Goal: Information Seeking & Learning: Understand process/instructions

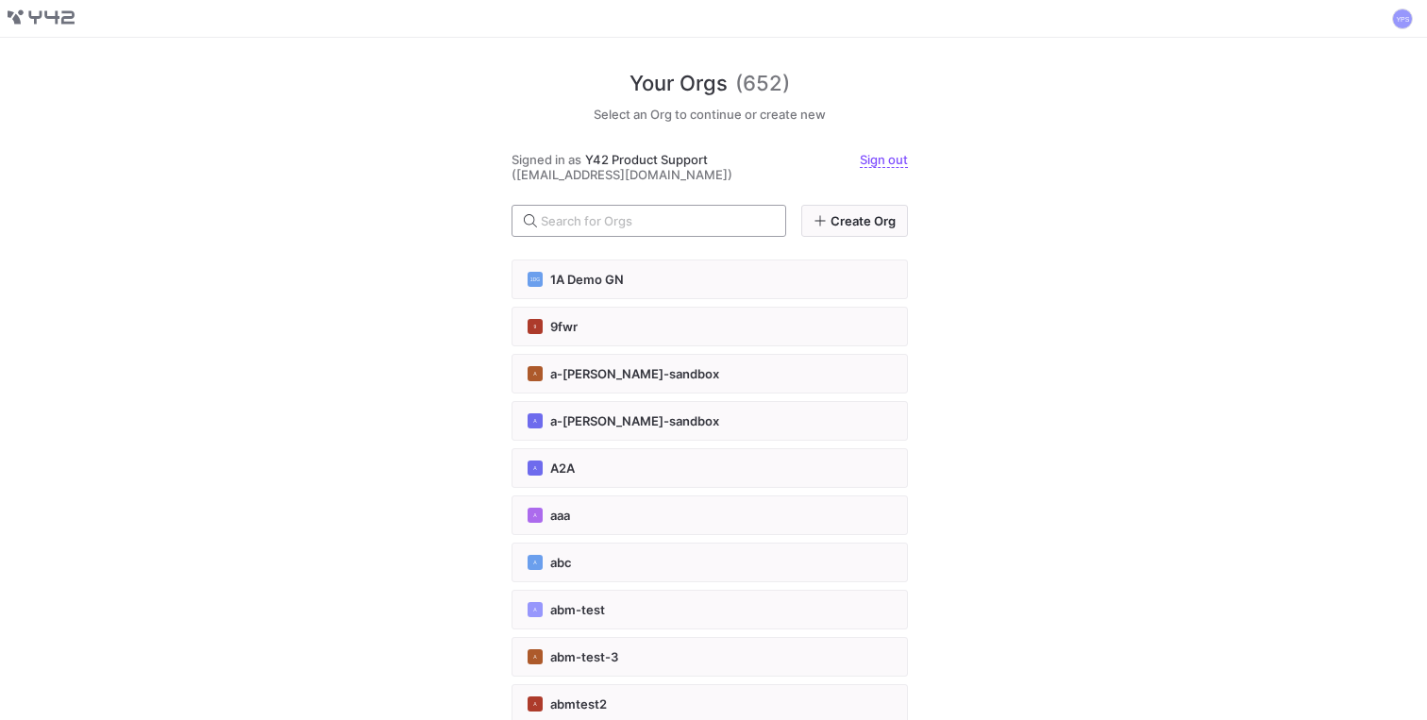
click at [592, 220] on input "text" at bounding box center [655, 220] width 229 height 15
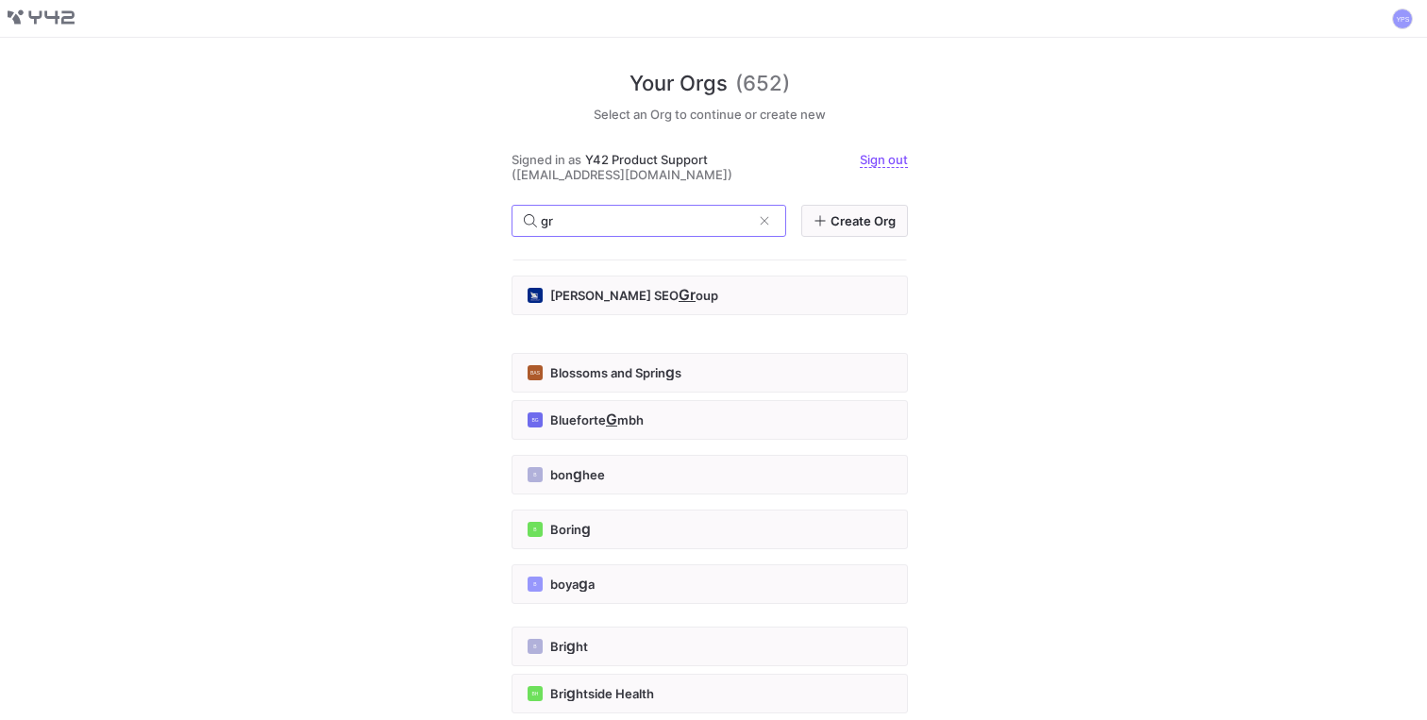
scroll to position [735, 0]
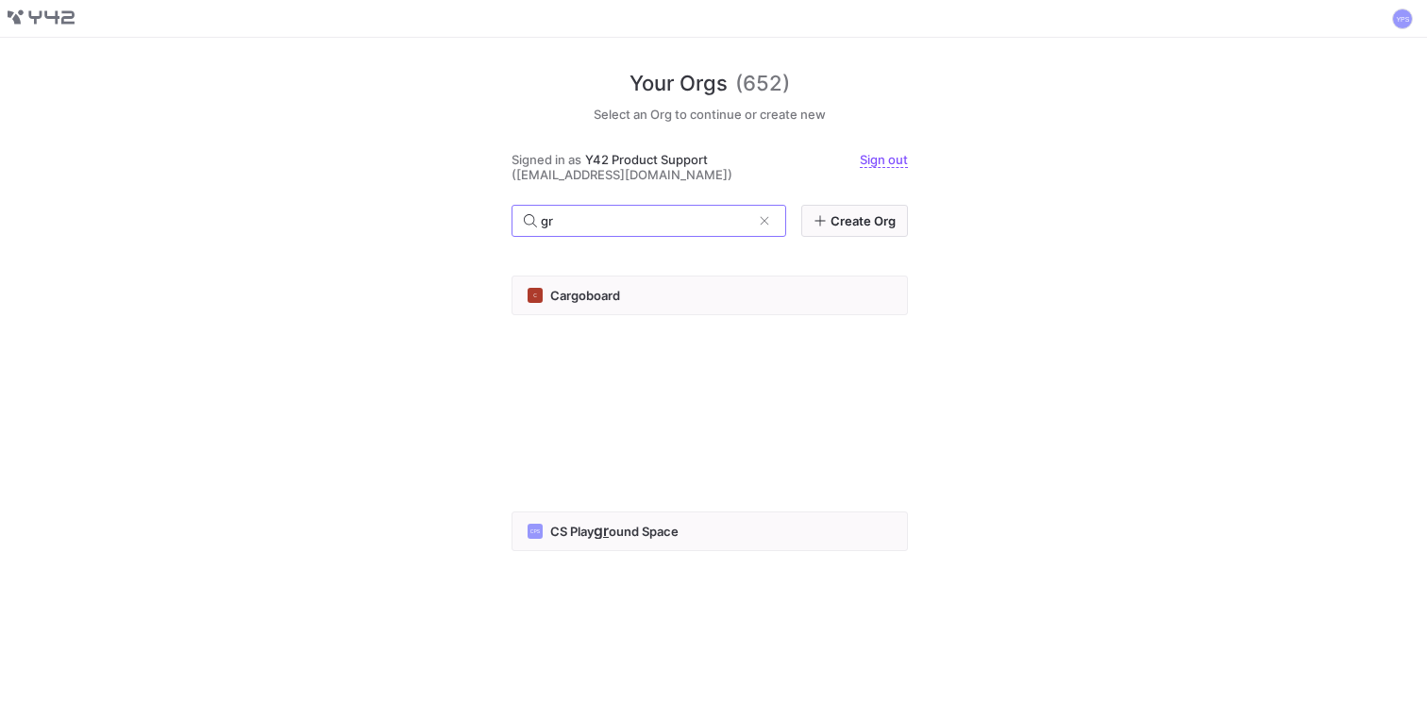
type input "gr"
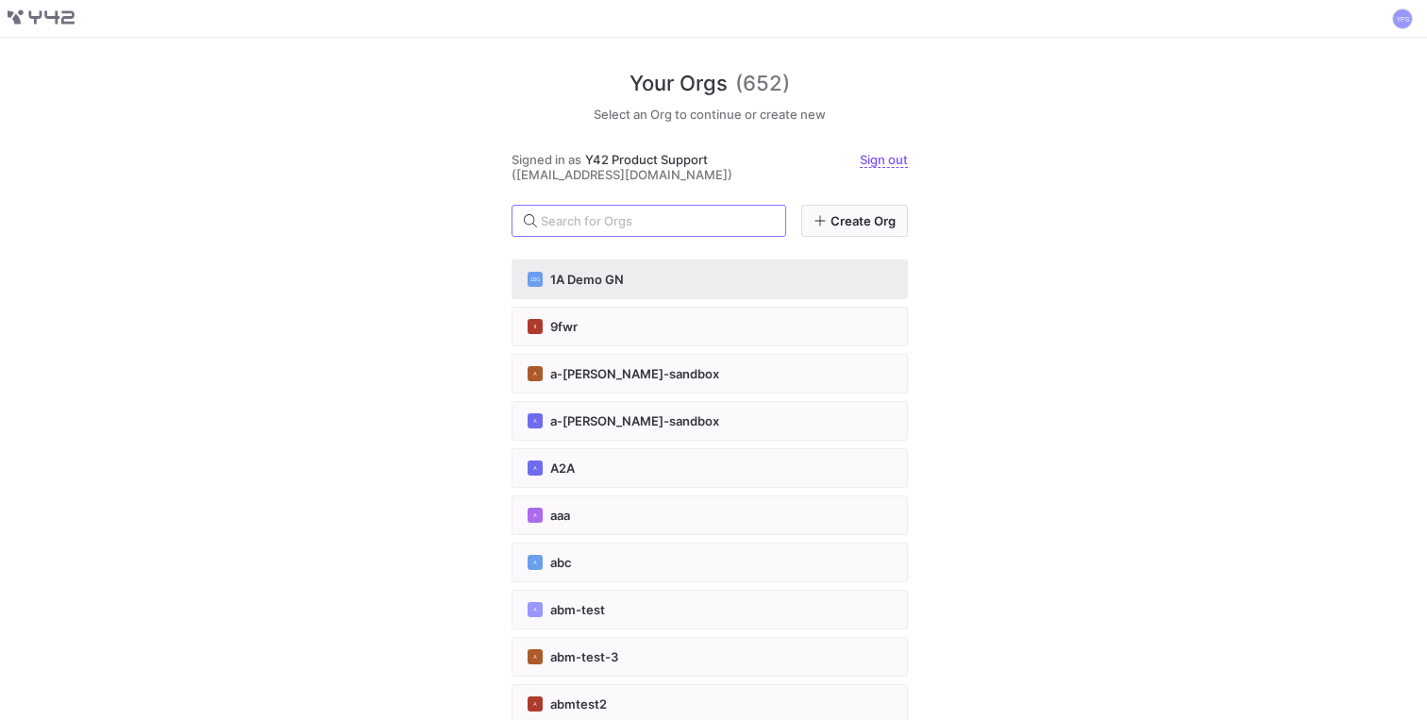
click at [579, 281] on span "1A Demo GN" at bounding box center [587, 279] width 74 height 15
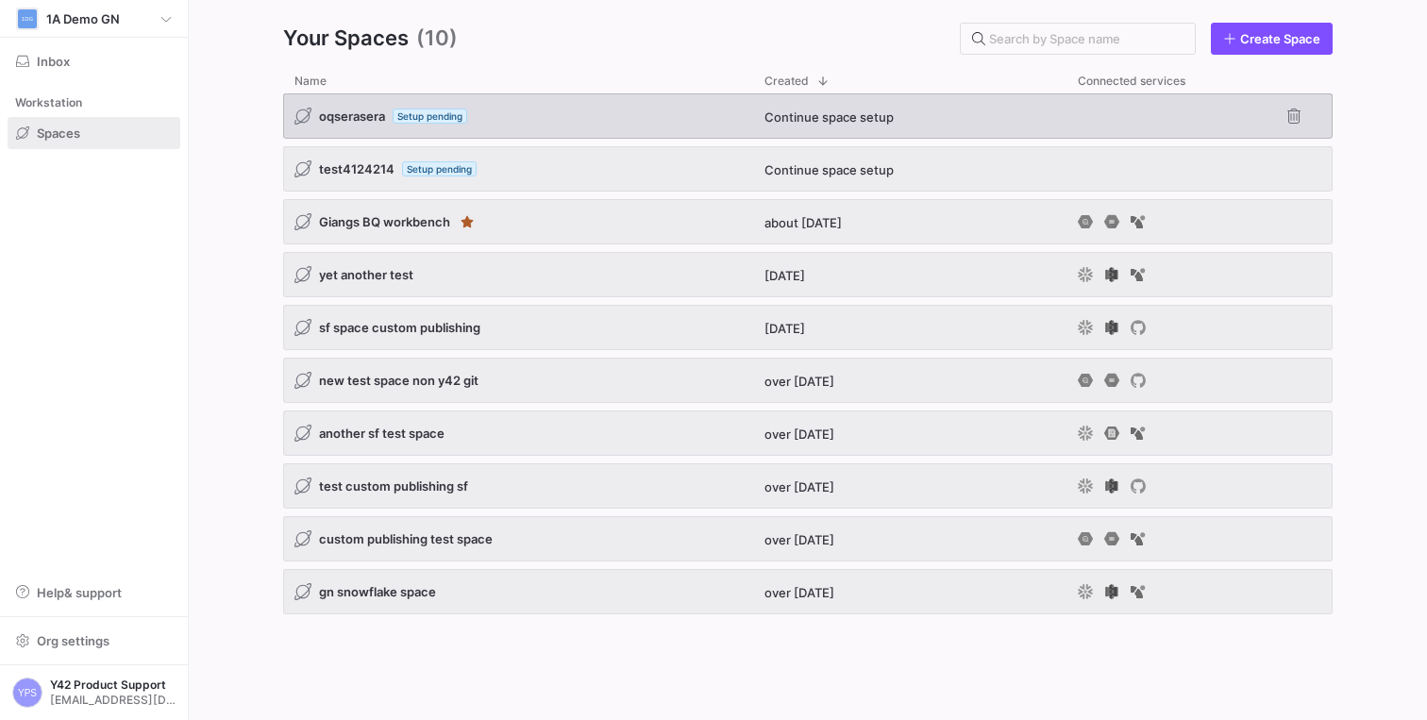
click at [355, 116] on span "oqserasera" at bounding box center [352, 116] width 66 height 15
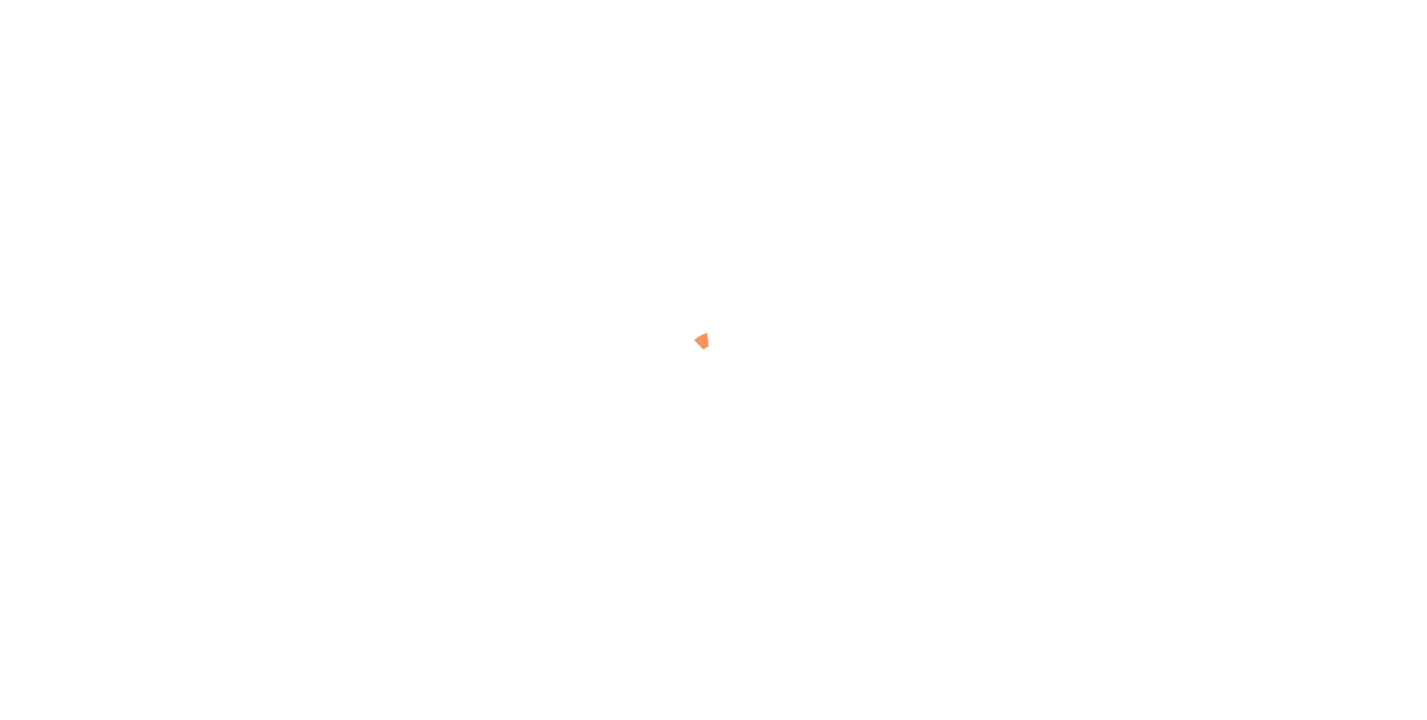
click at [769, 156] on div at bounding box center [713, 360] width 1427 height 720
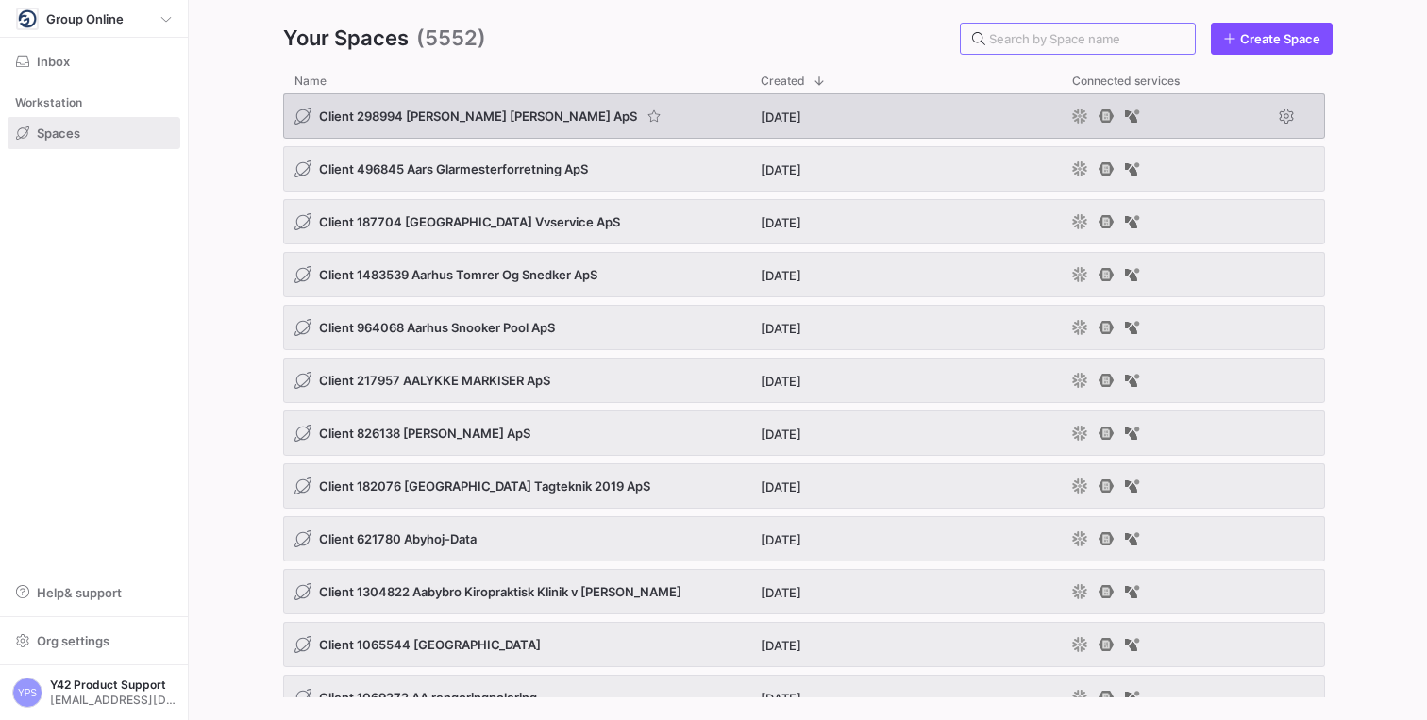
click at [398, 110] on span "Client 298994 Astrup Murer ApS" at bounding box center [478, 116] width 318 height 15
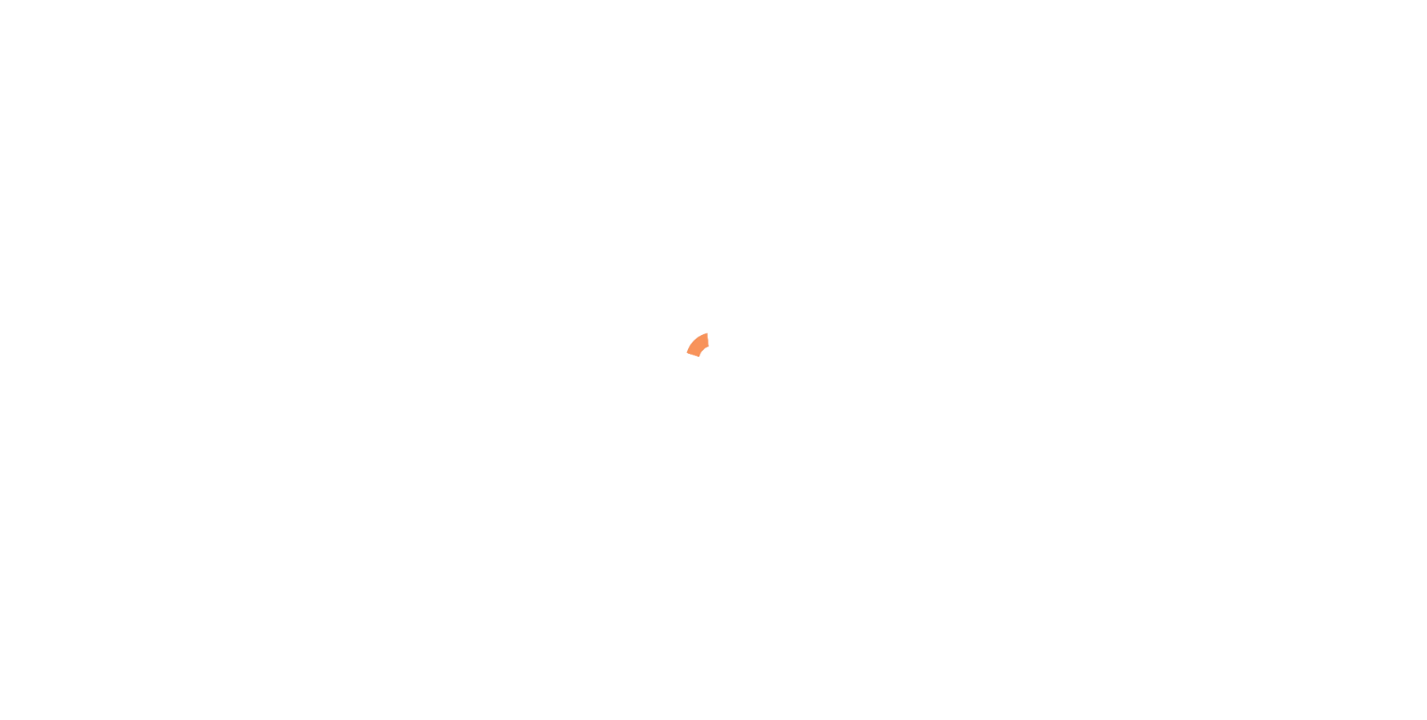
click at [679, 180] on div at bounding box center [713, 360] width 1427 height 720
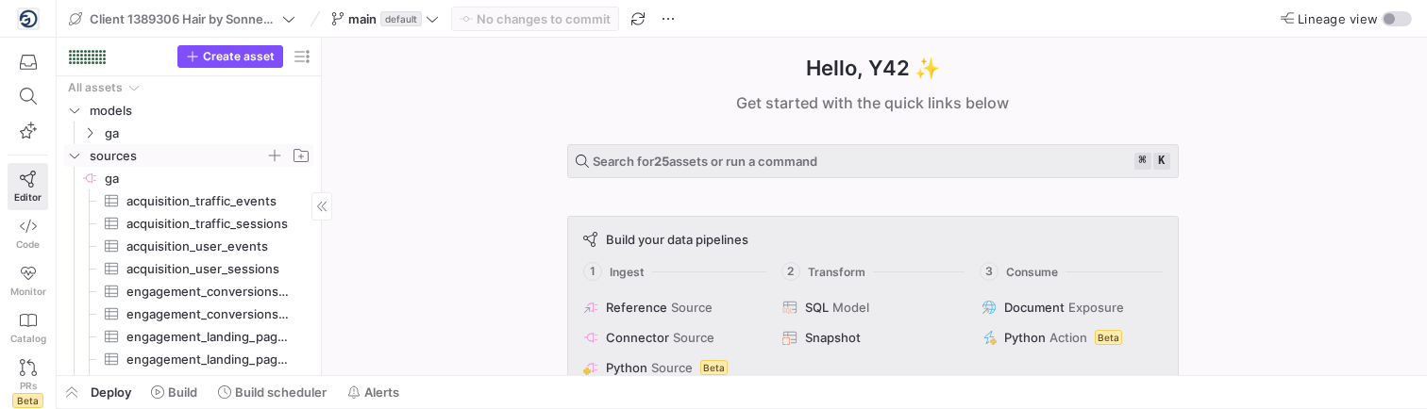
click at [70, 158] on icon "Press SPACE to select this row." at bounding box center [74, 155] width 13 height 11
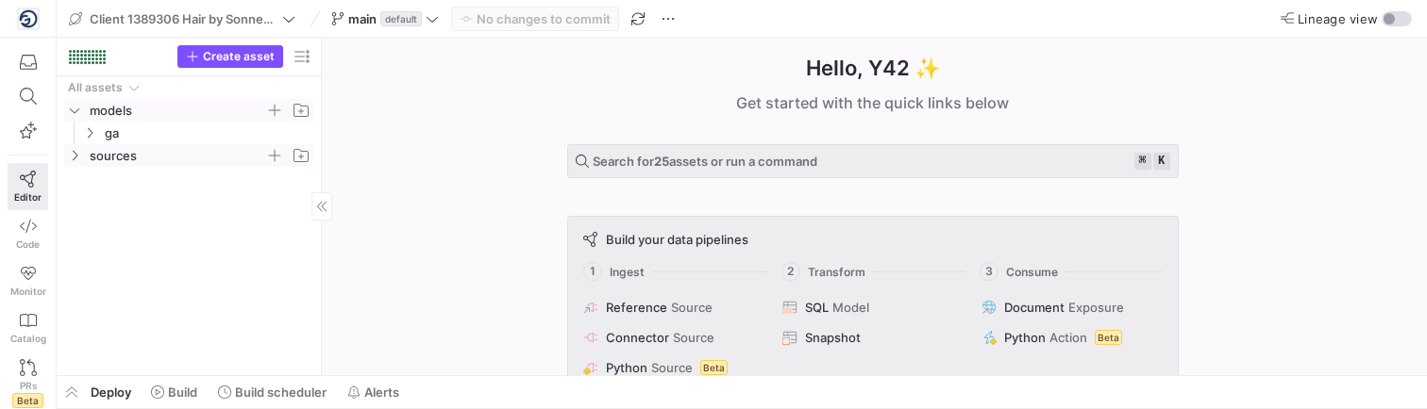
click at [76, 110] on icon "Press SPACE to select this row." at bounding box center [74, 110] width 13 height 11
click at [426, 19] on icon at bounding box center [432, 18] width 13 height 13
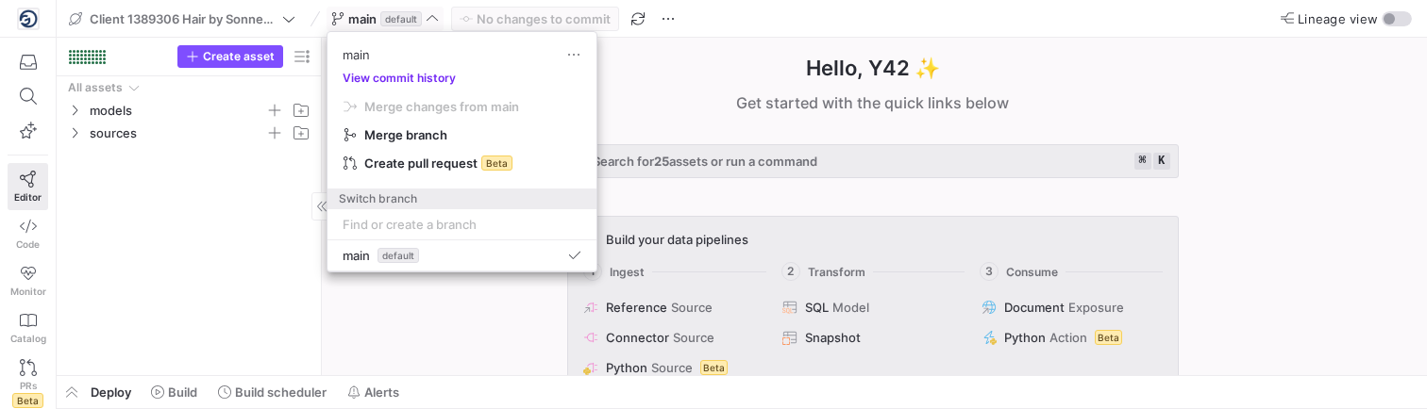
click at [385, 75] on button "View commit history" at bounding box center [398, 78] width 143 height 13
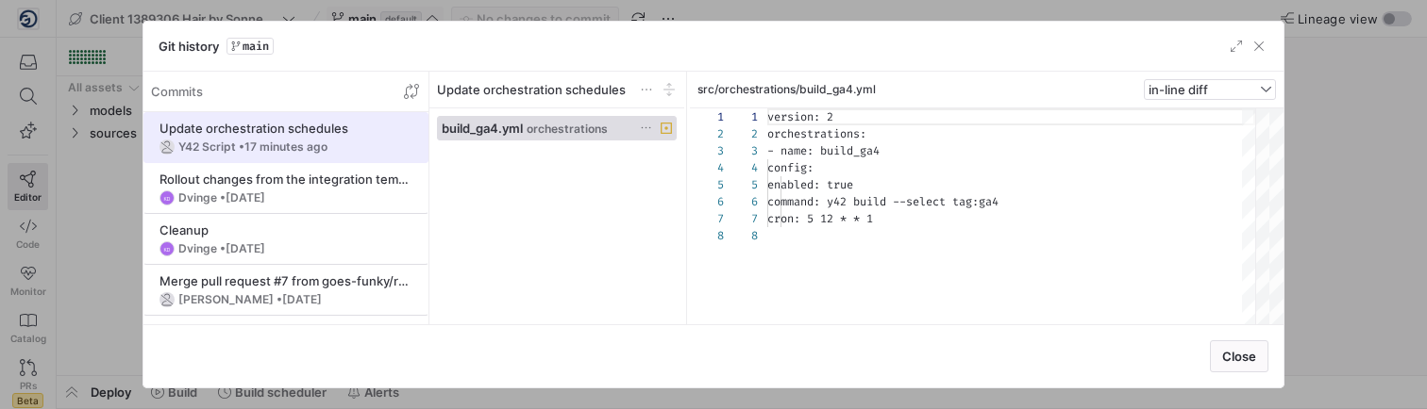
scroll to position [119, 0]
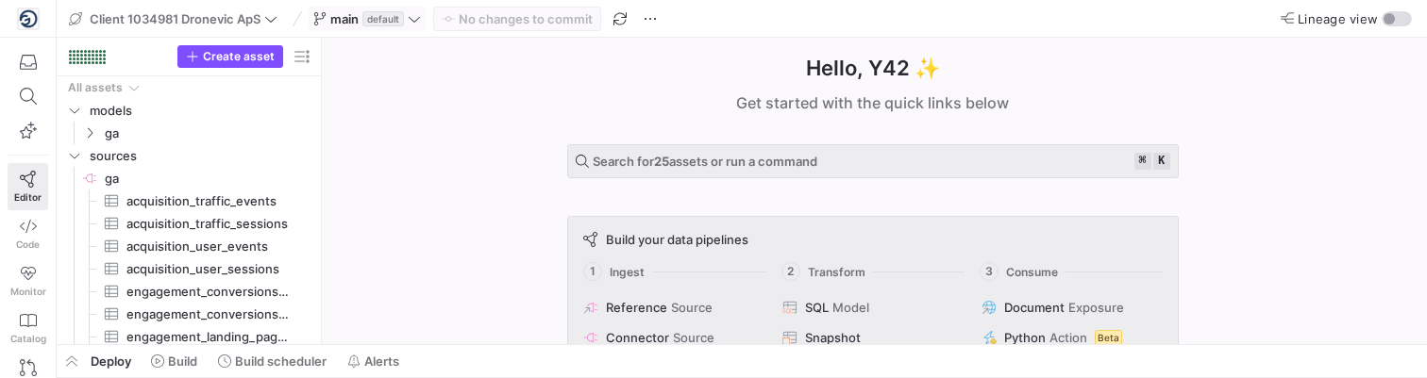
click at [421, 22] on icon at bounding box center [414, 18] width 13 height 13
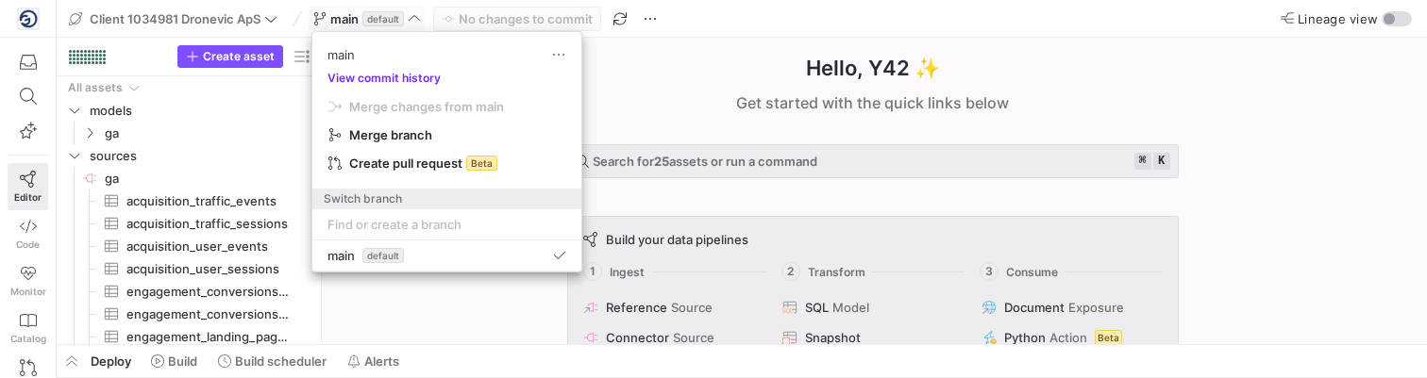
click at [387, 74] on button "View commit history" at bounding box center [383, 78] width 143 height 13
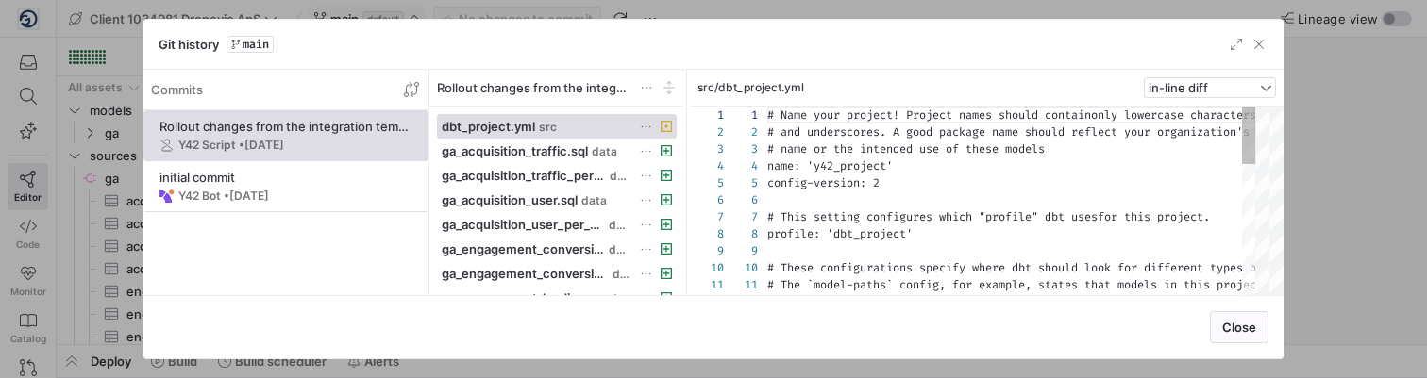
scroll to position [170, 0]
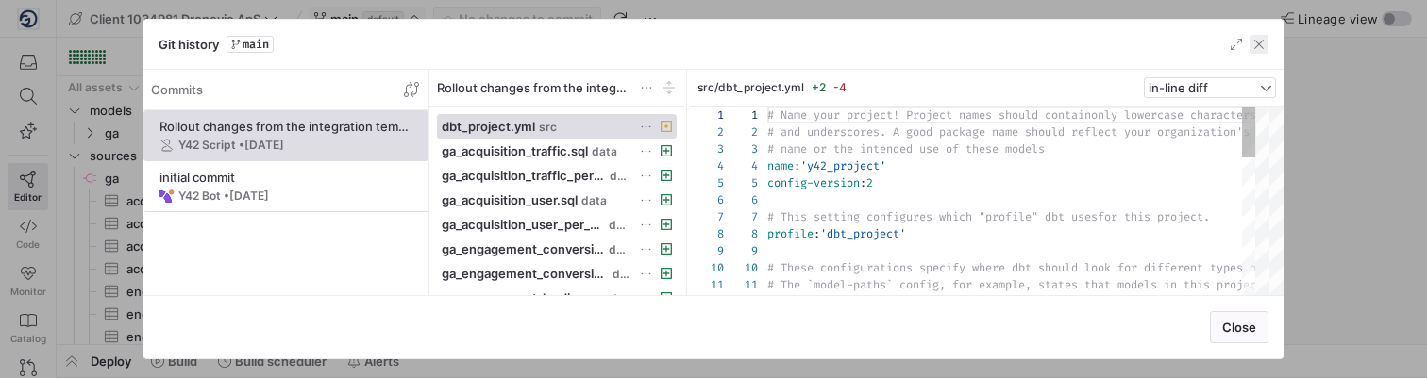
click at [1252, 42] on span "button" at bounding box center [1258, 44] width 19 height 19
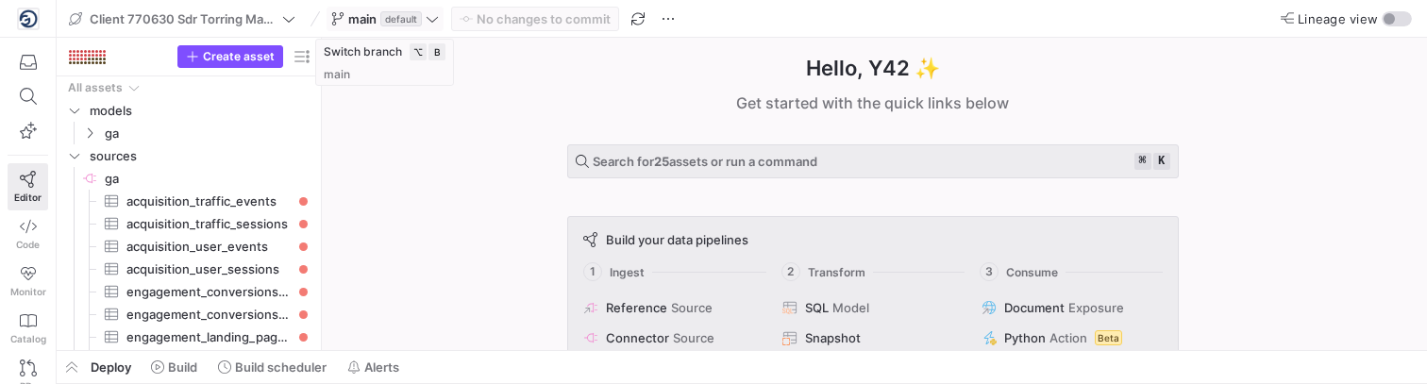
click at [431, 18] on icon at bounding box center [432, 18] width 13 height 13
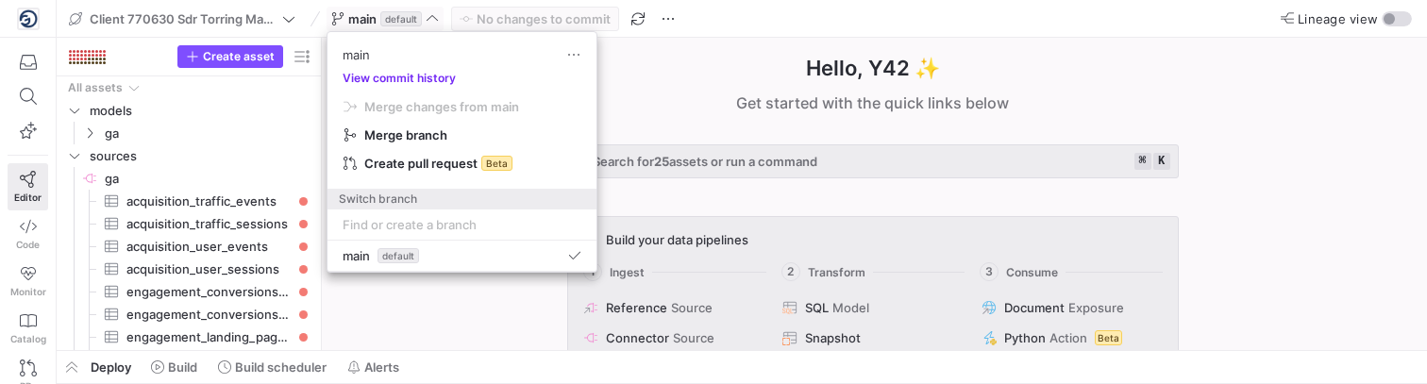
click at [409, 72] on button "View commit history" at bounding box center [398, 78] width 143 height 13
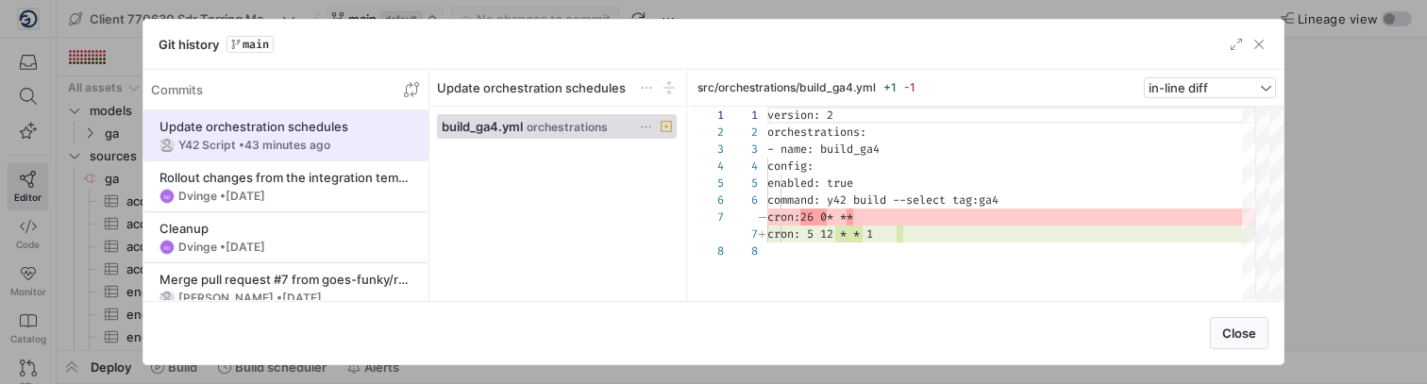
scroll to position [119, 0]
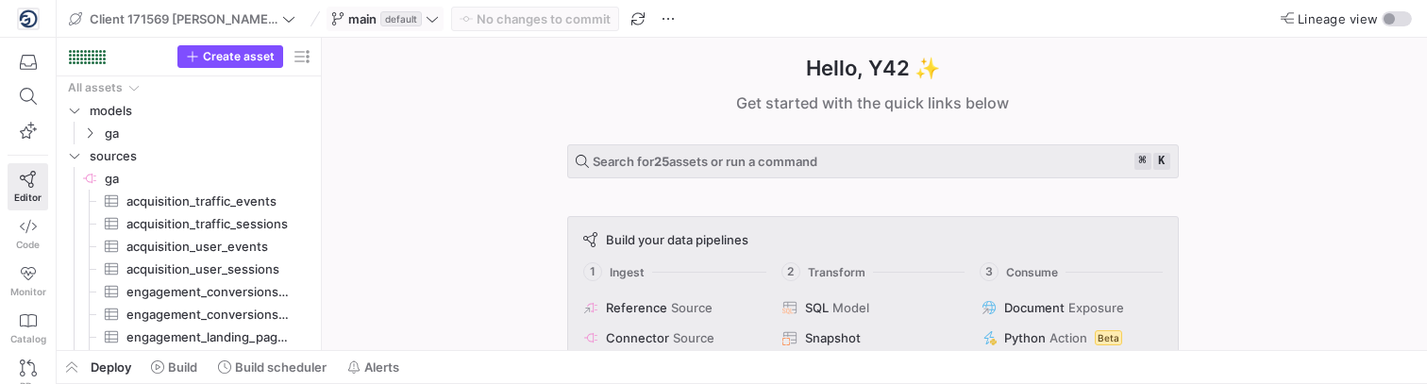
click at [428, 23] on icon at bounding box center [432, 18] width 13 height 13
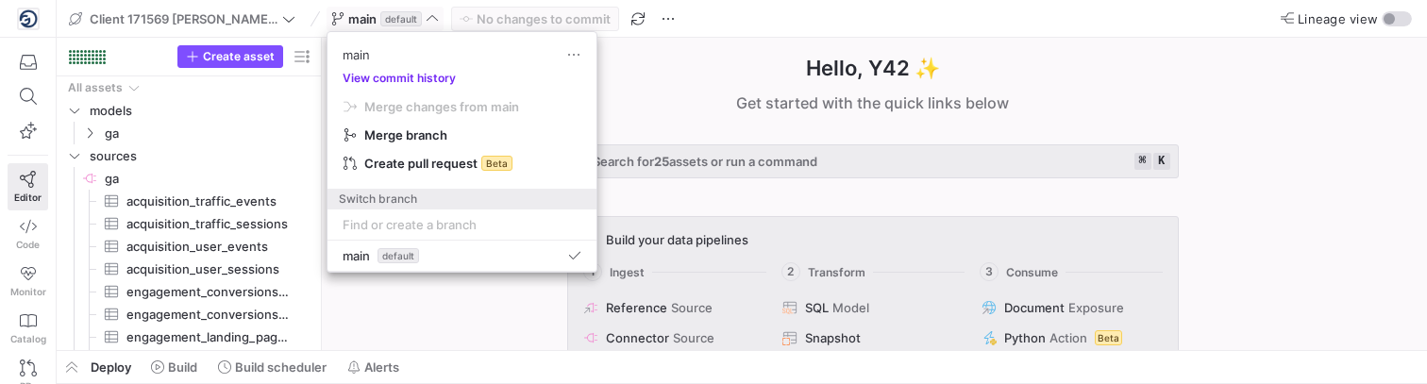
click at [412, 83] on button "View commit history" at bounding box center [398, 78] width 143 height 13
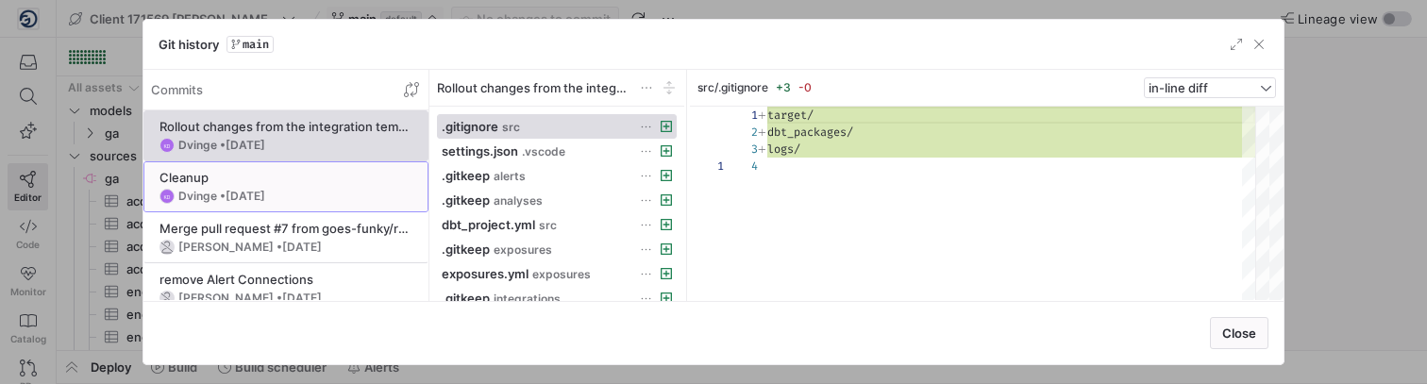
click at [331, 177] on div "Cleanup" at bounding box center [285, 177] width 253 height 15
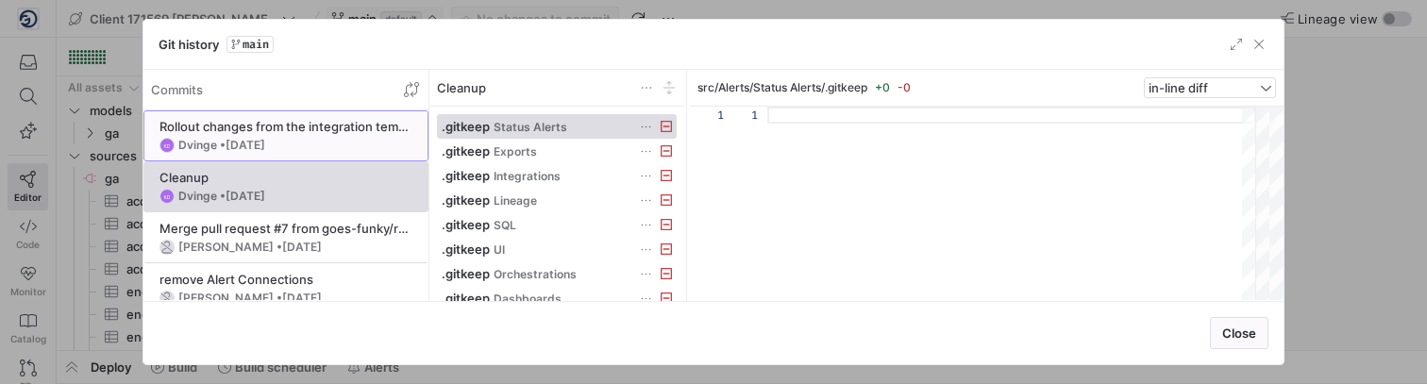
click at [330, 142] on div "[PERSON_NAME] • [DATE]" at bounding box center [285, 145] width 253 height 15
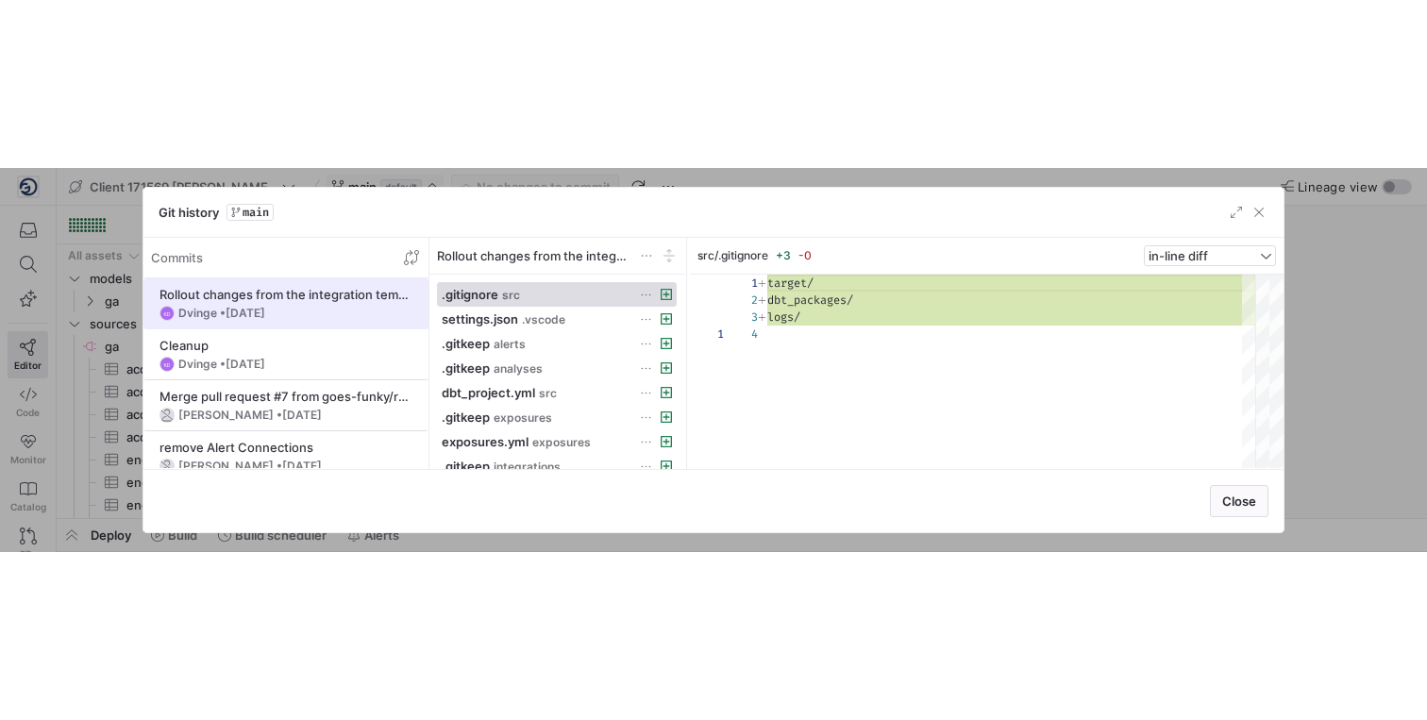
scroll to position [51, 0]
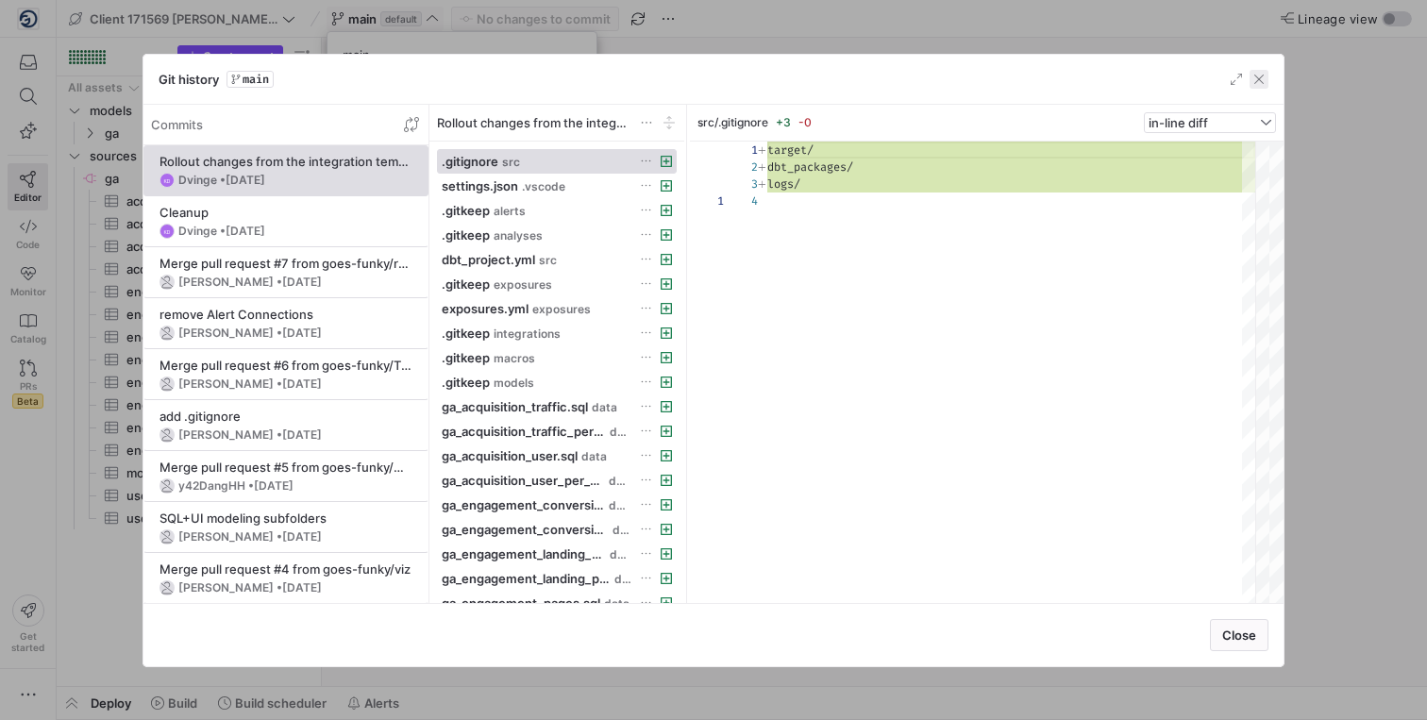
click at [1254, 76] on span "button" at bounding box center [1258, 79] width 19 height 19
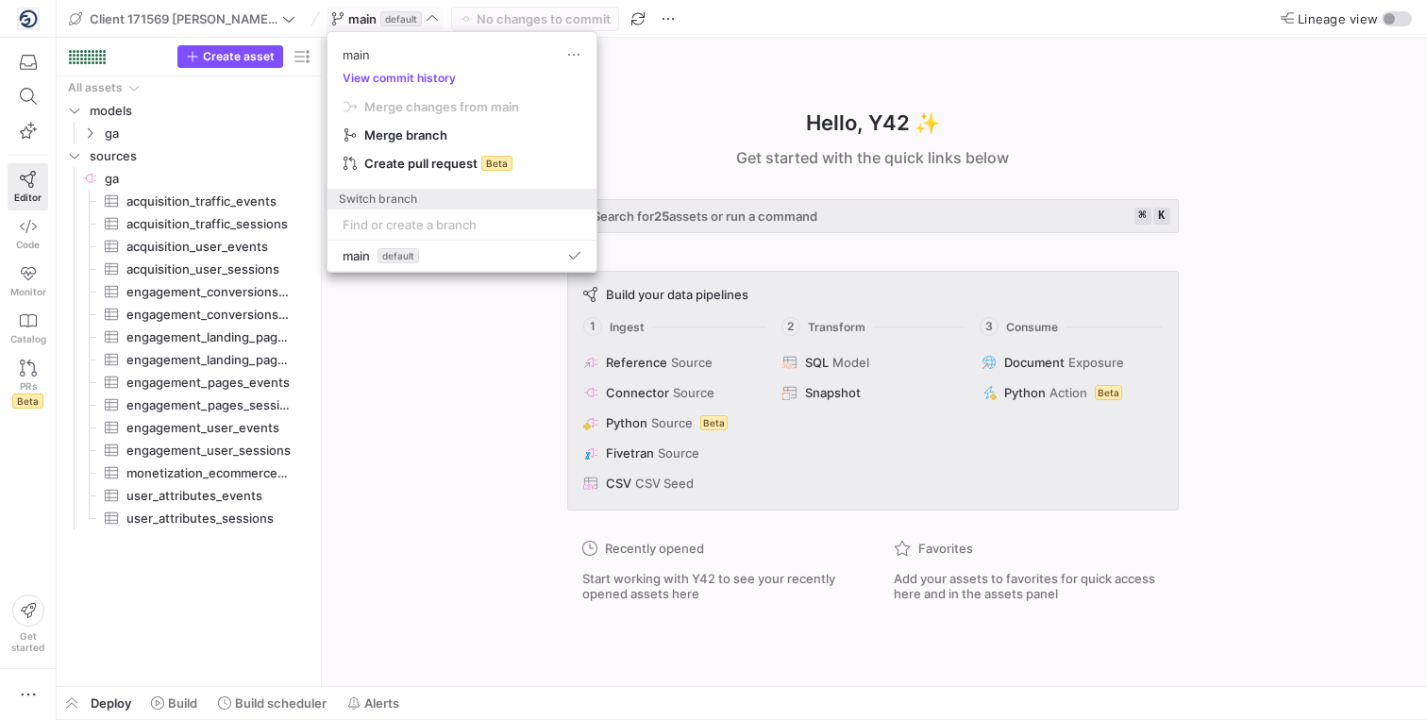
click at [493, 383] on div at bounding box center [713, 360] width 1427 height 720
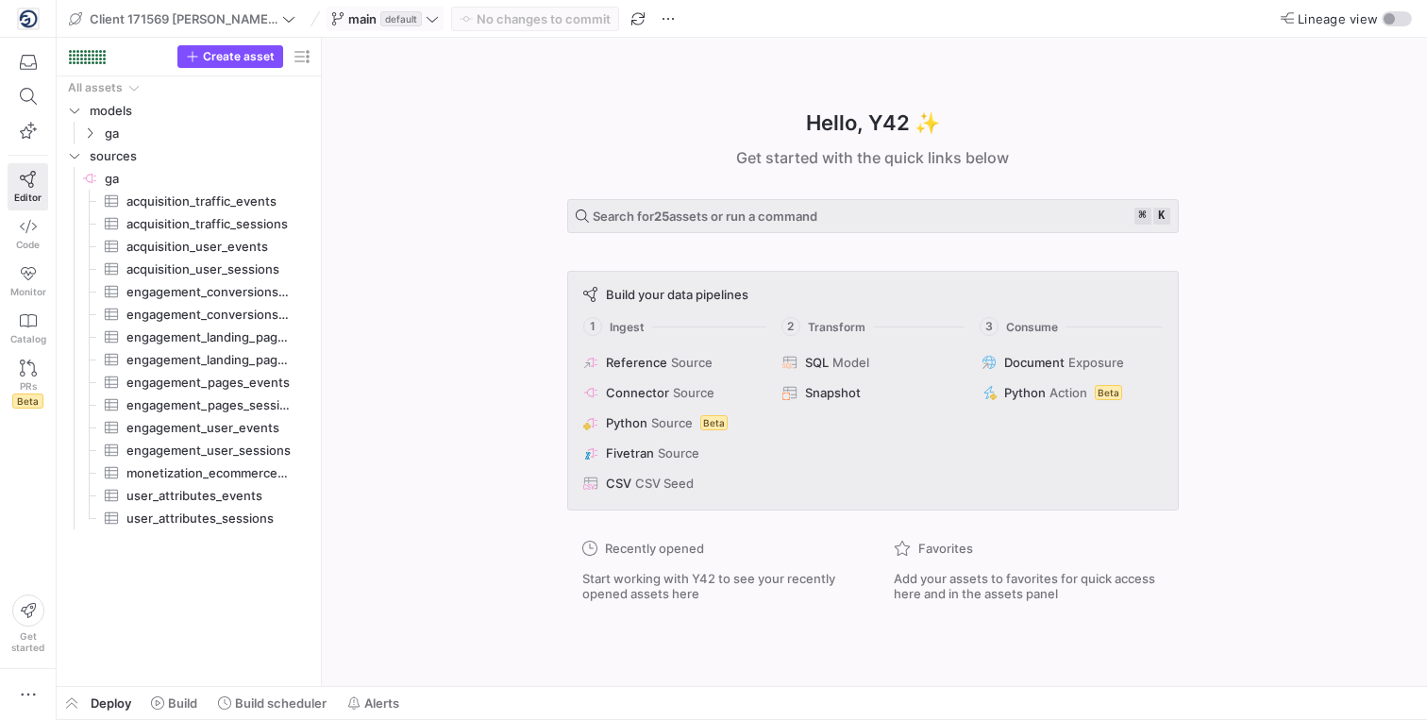
click at [380, 23] on span "default" at bounding box center [401, 18] width 42 height 15
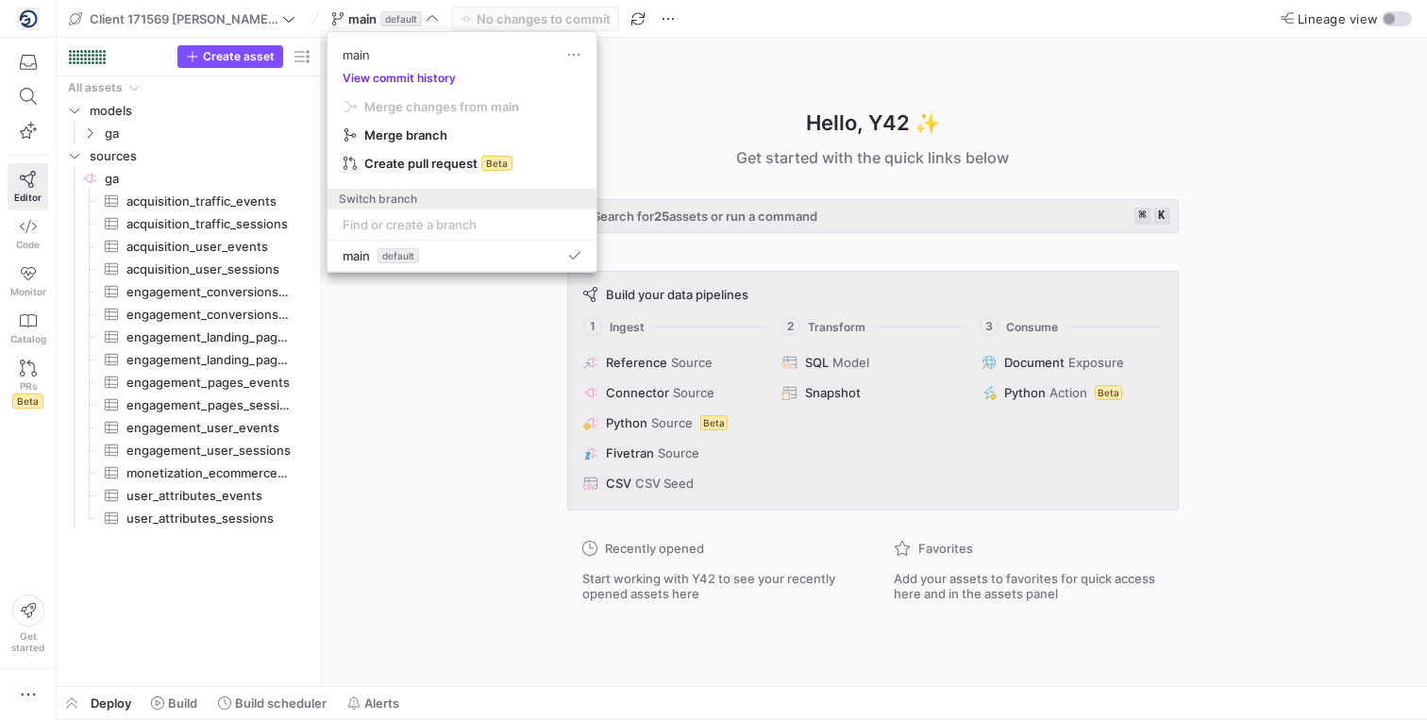
click at [407, 75] on button "View commit history" at bounding box center [398, 78] width 143 height 13
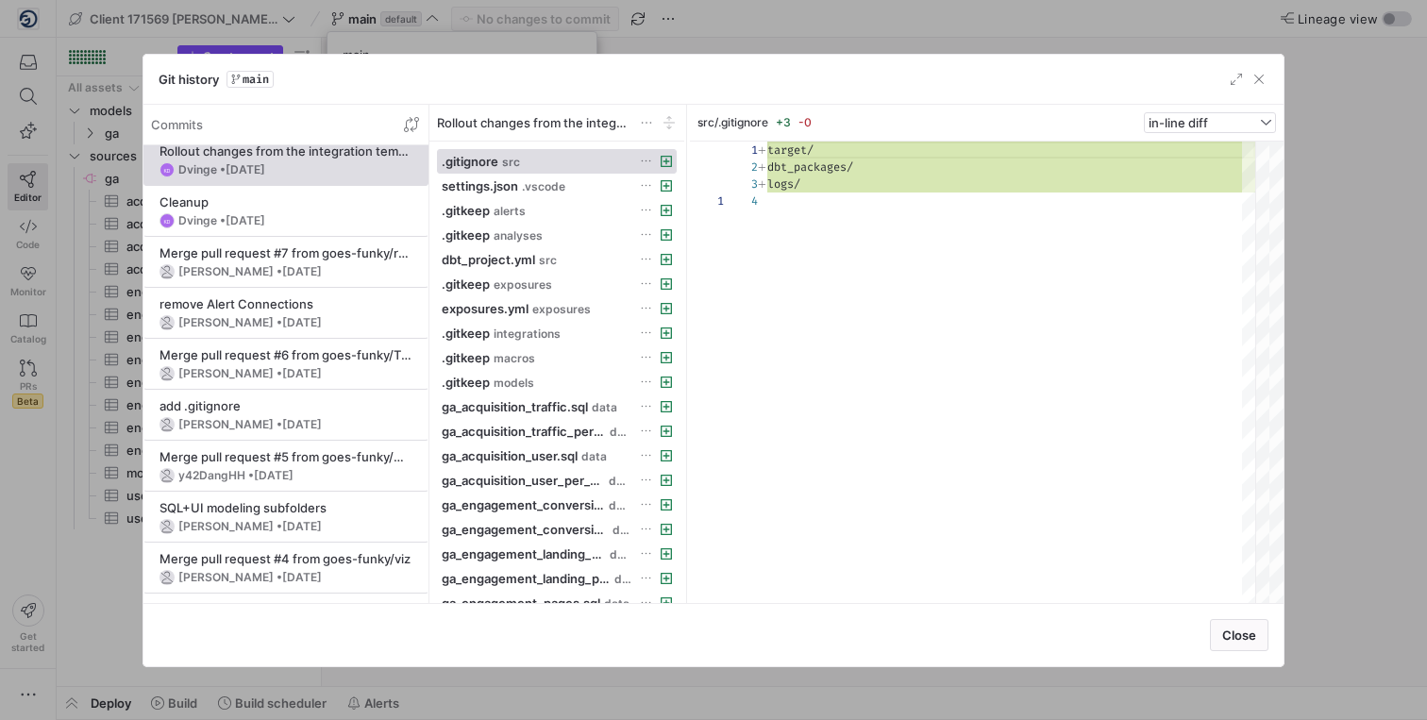
scroll to position [0, 0]
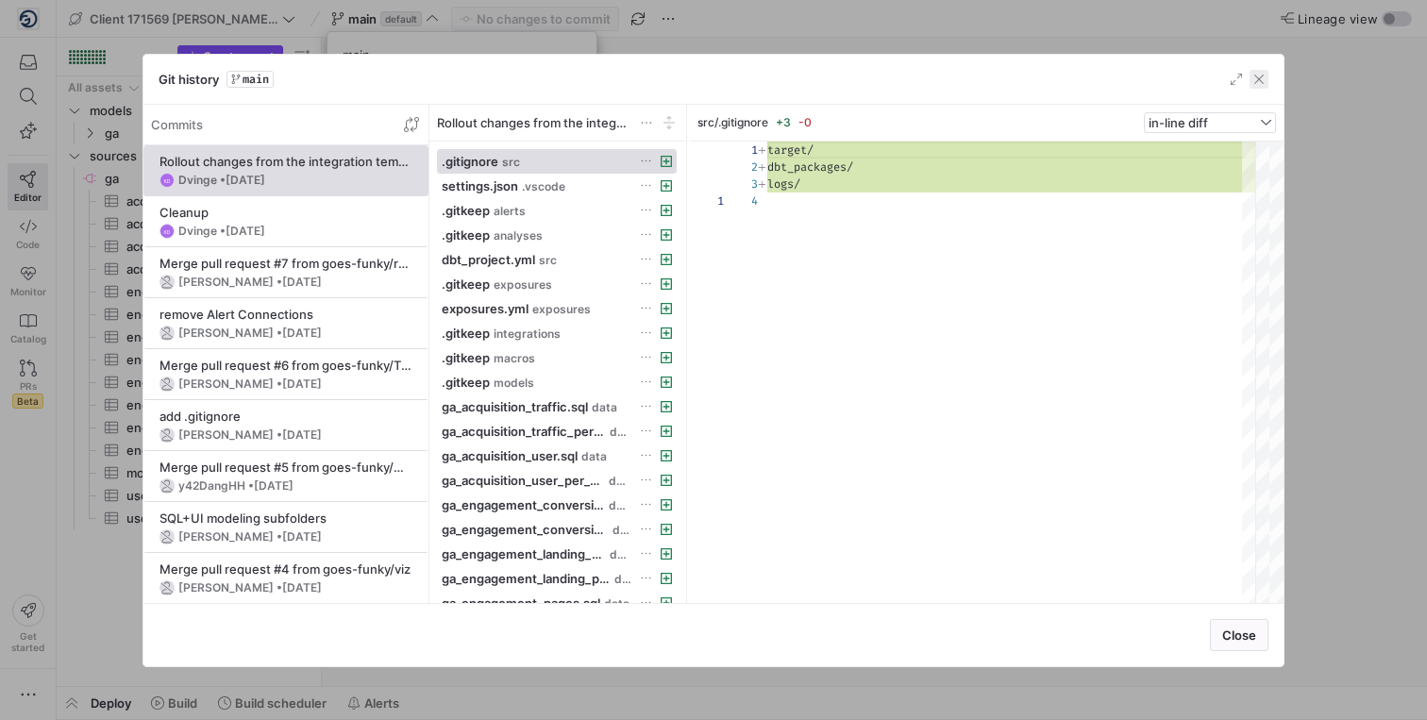
click at [1267, 75] on span "button" at bounding box center [1258, 79] width 19 height 19
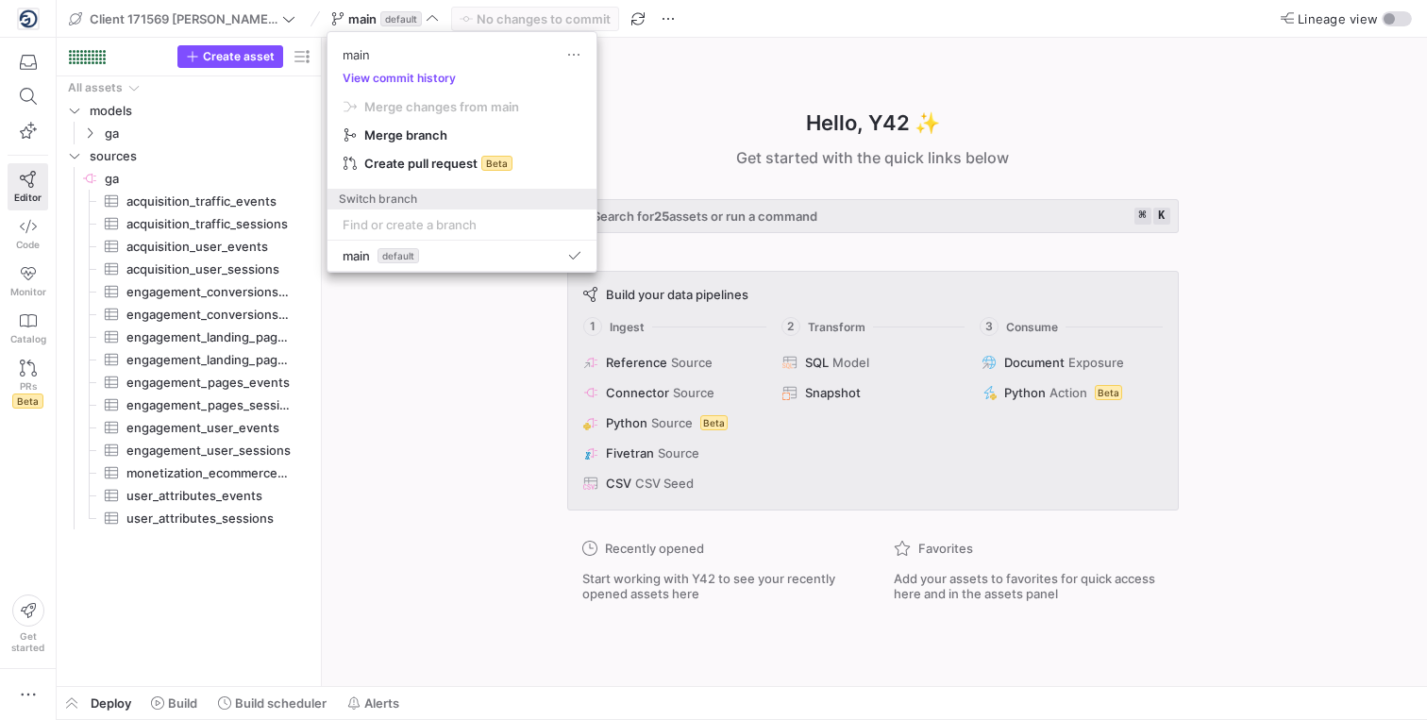
click at [464, 376] on div at bounding box center [713, 360] width 1427 height 720
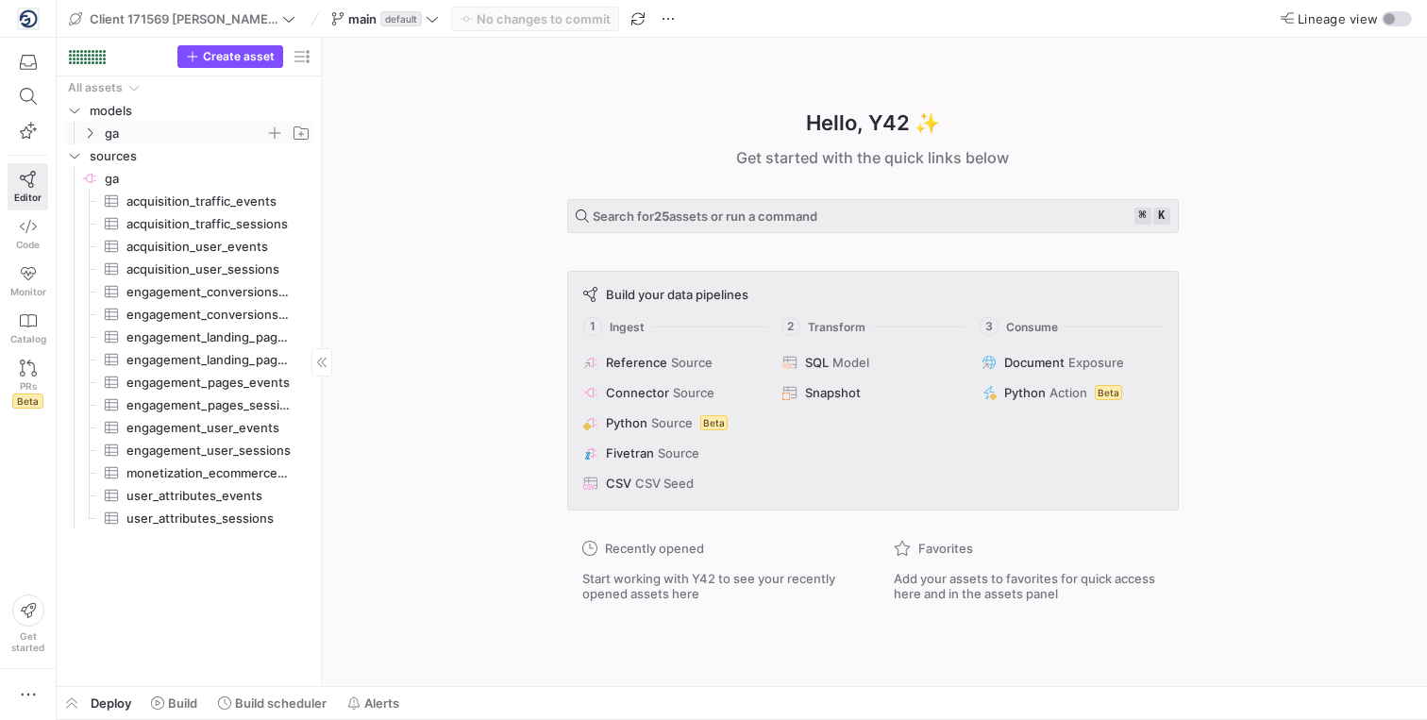
click at [89, 133] on icon "Press SPACE to select this row." at bounding box center [89, 132] width 13 height 11
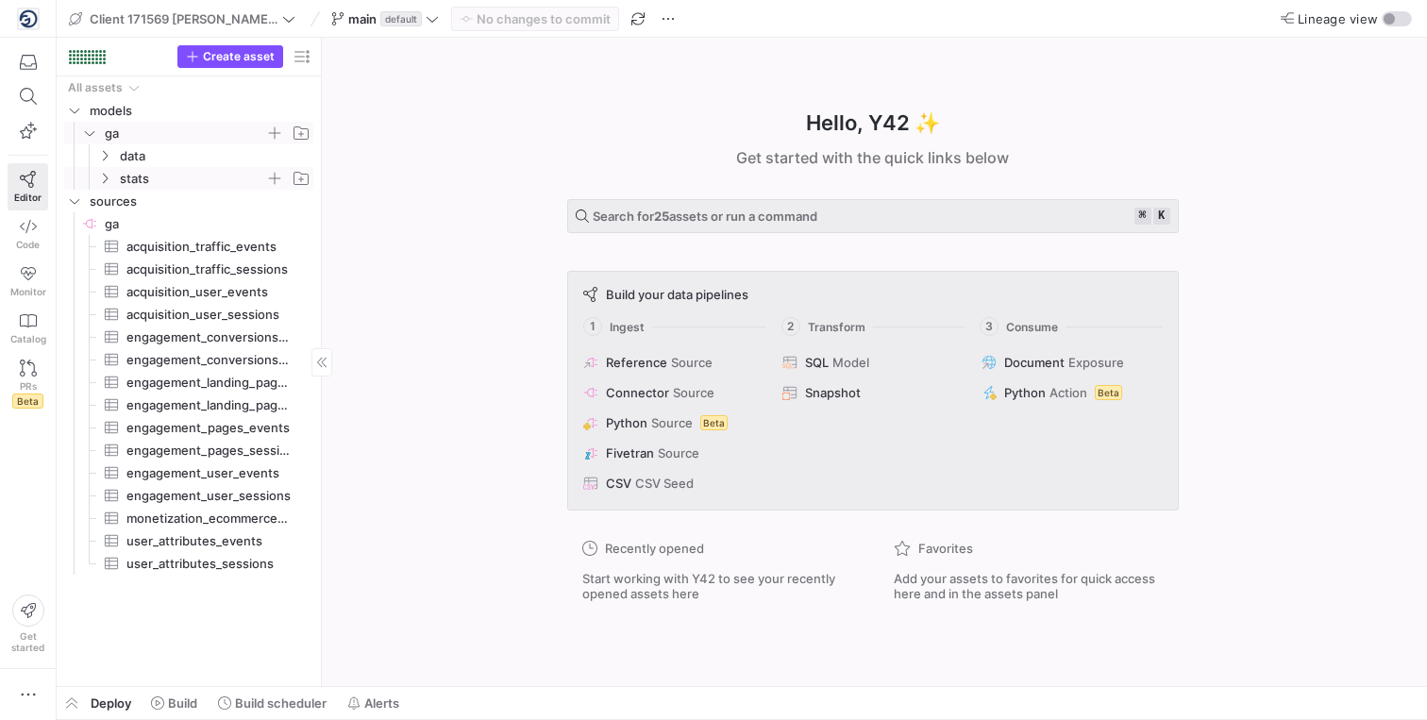
click at [109, 177] on icon "Press SPACE to select this row." at bounding box center [104, 178] width 13 height 11
click at [105, 153] on icon "Press SPACE to select this row." at bounding box center [104, 155] width 13 height 11
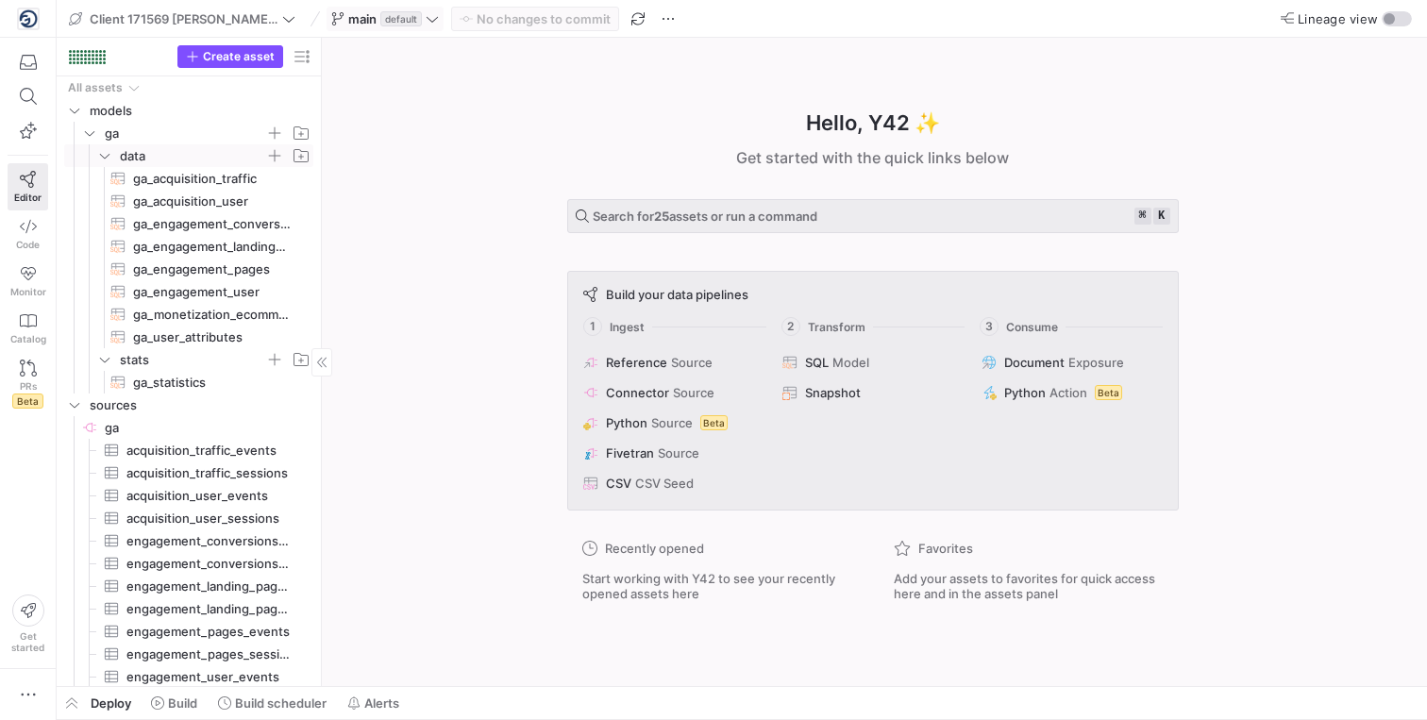
click at [406, 24] on span "default" at bounding box center [401, 18] width 42 height 15
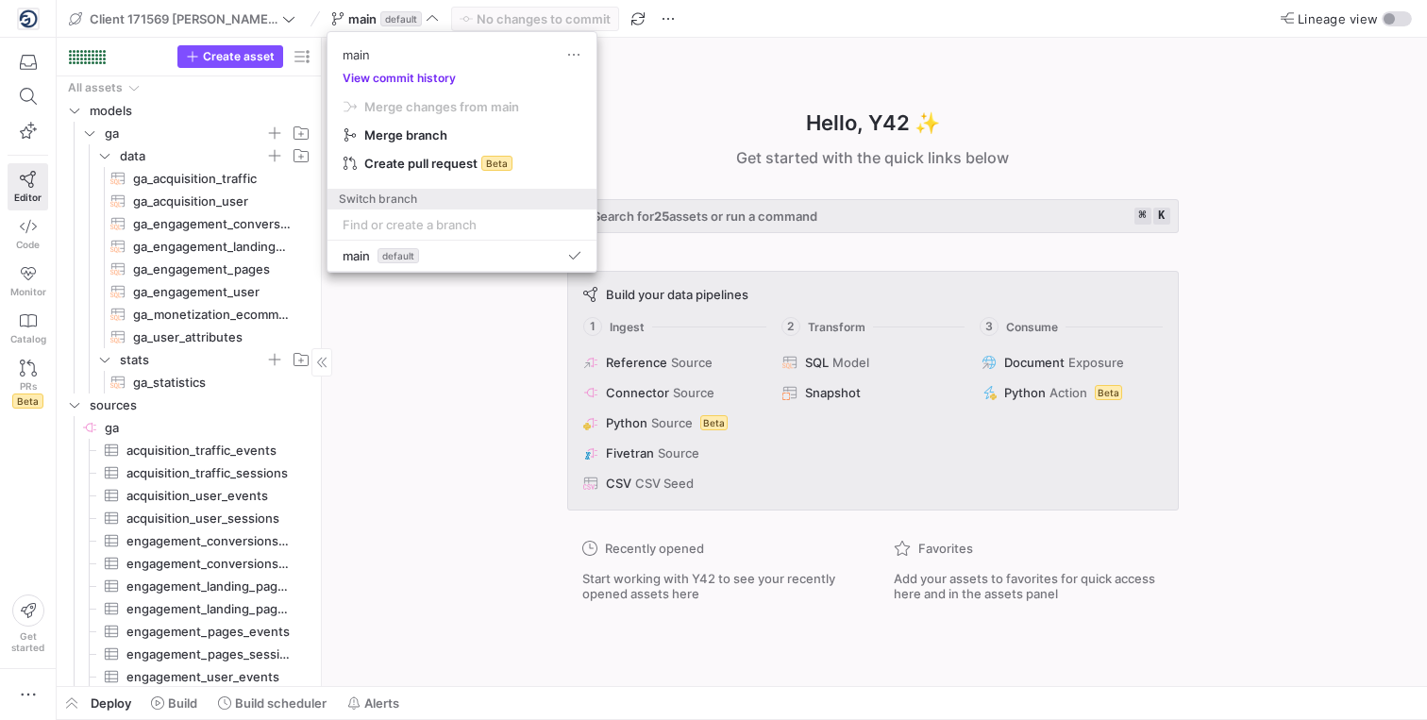
click at [416, 78] on button "View commit history" at bounding box center [398, 78] width 143 height 13
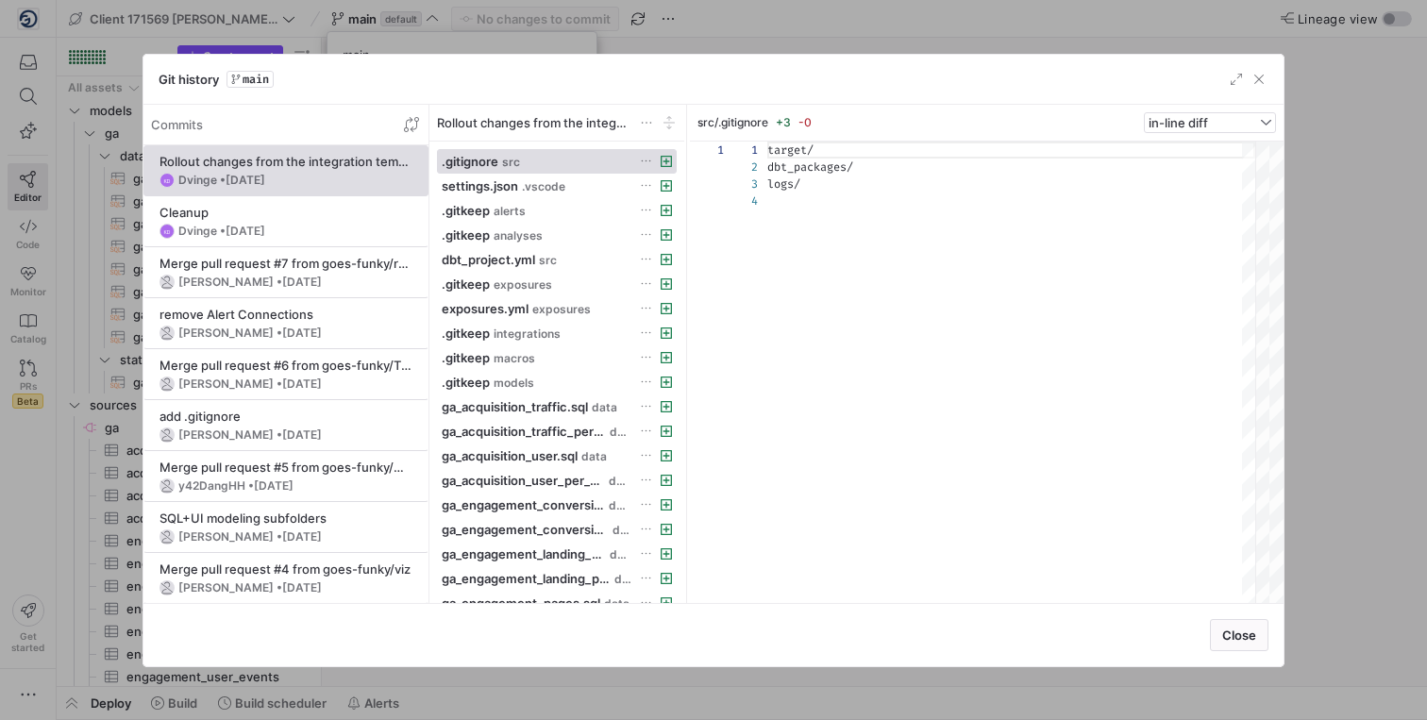
scroll to position [51, 0]
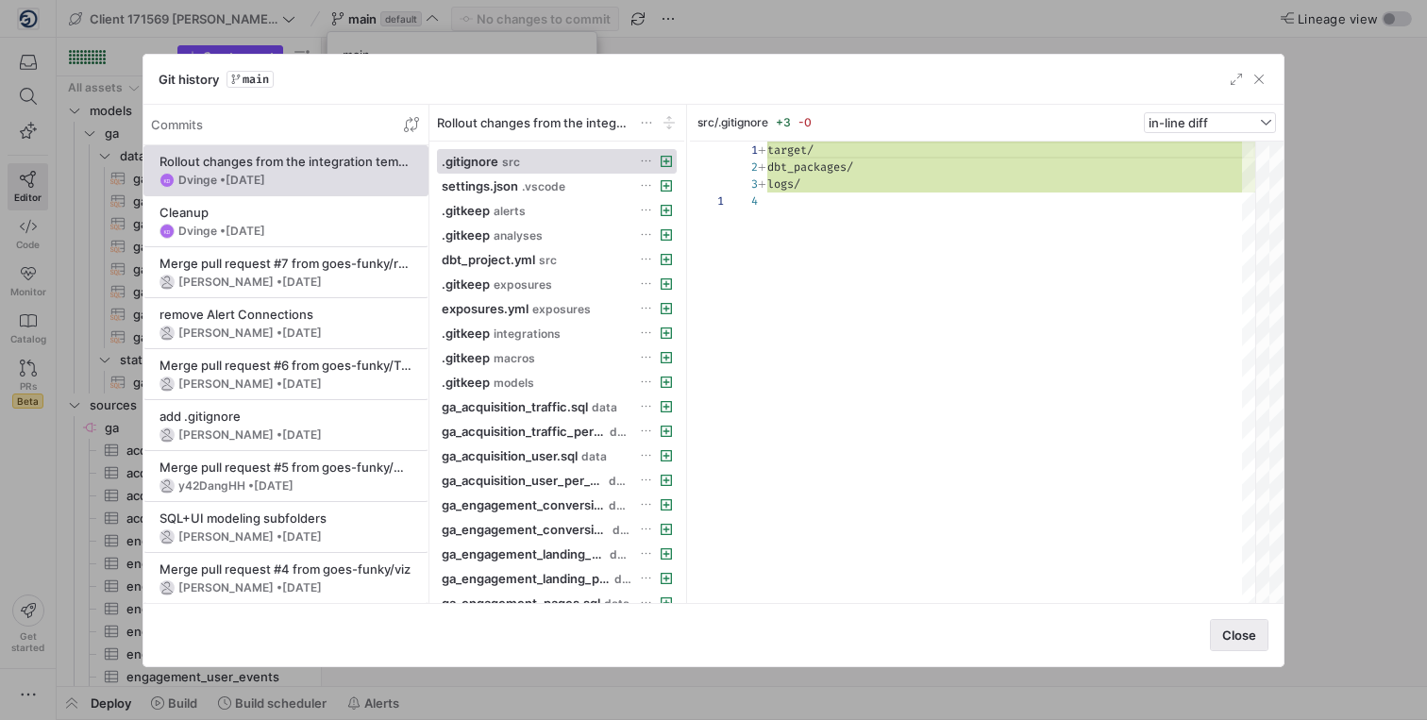
click at [1240, 383] on span "Close" at bounding box center [1239, 634] width 34 height 15
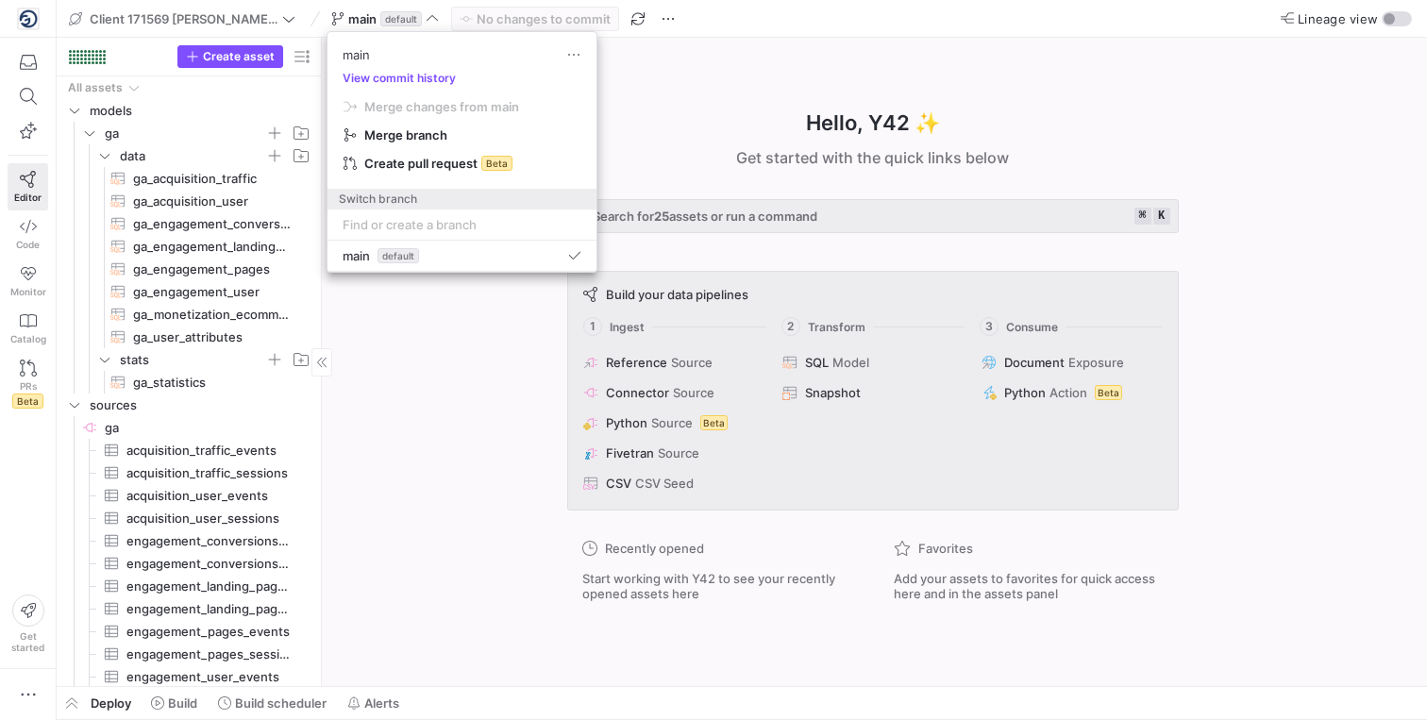
click at [427, 359] on div at bounding box center [713, 360] width 1427 height 720
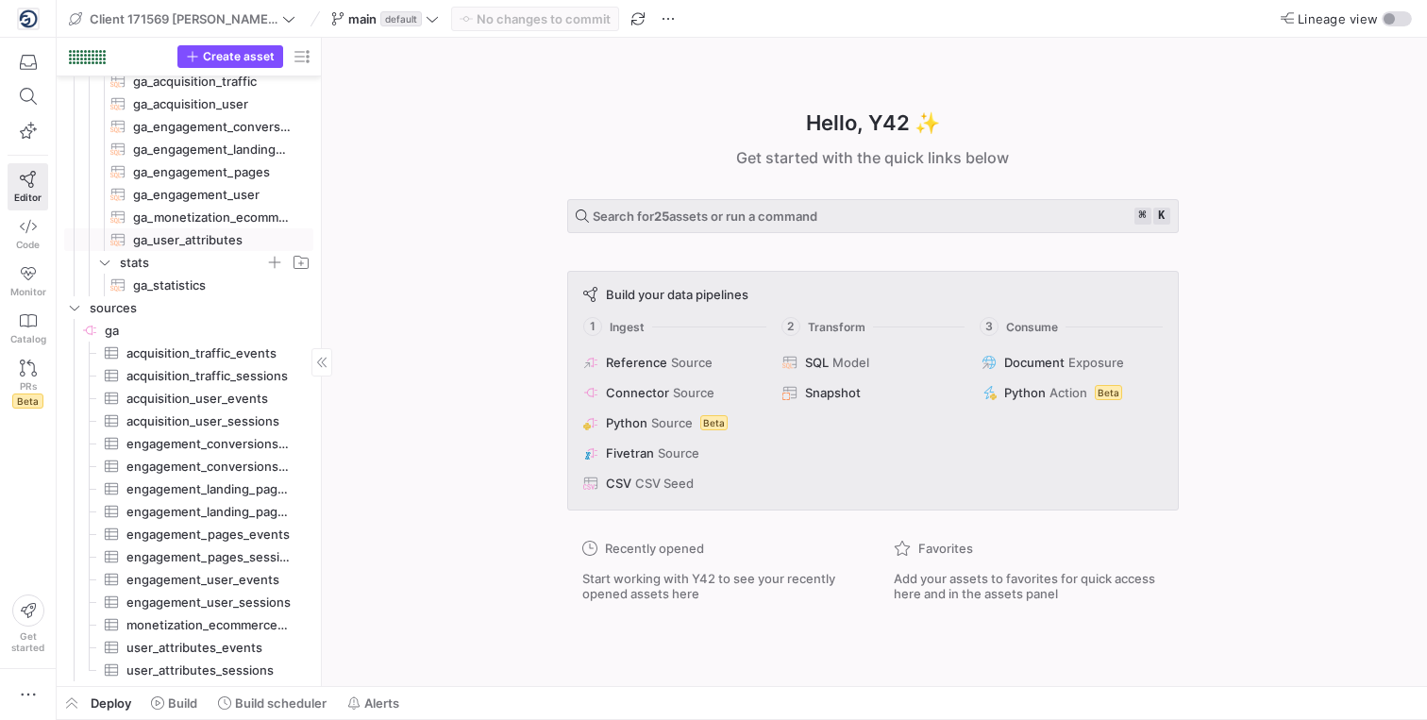
scroll to position [92, 0]
click at [76, 312] on span "sources" at bounding box center [188, 304] width 247 height 21
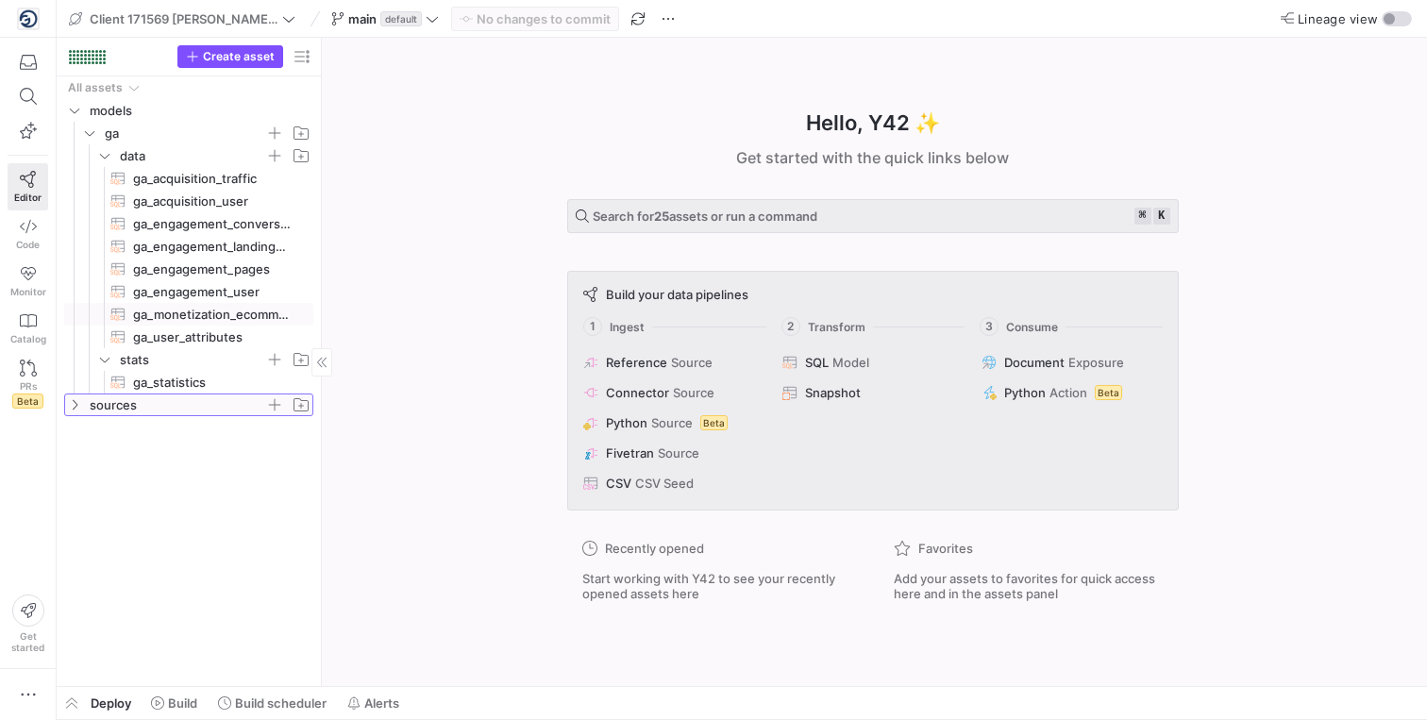
scroll to position [0, 0]
click at [92, 132] on icon "Press SPACE to select this row." at bounding box center [89, 133] width 9 height 5
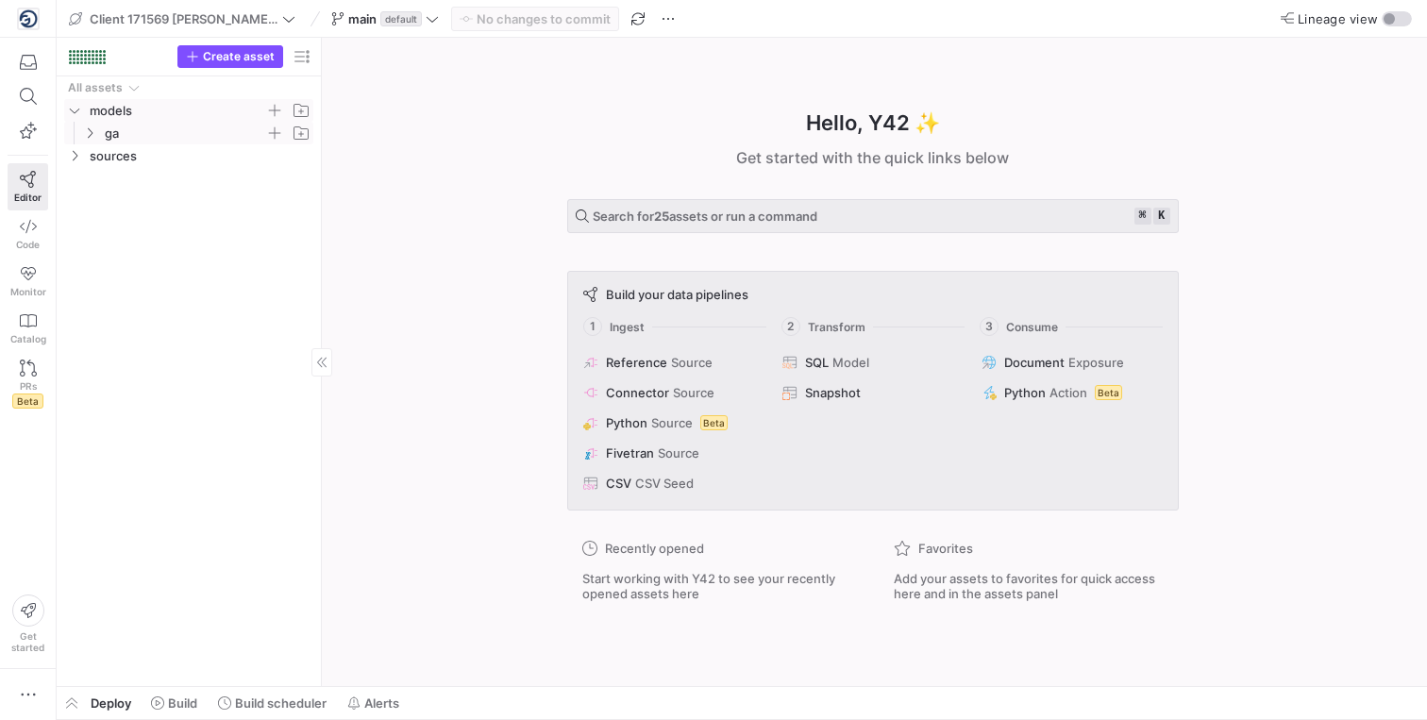
click at [76, 111] on icon "Press SPACE to select this row." at bounding box center [74, 110] width 13 height 11
click at [76, 116] on y42-icon at bounding box center [74, 110] width 15 height 15
click at [84, 134] on icon "Press SPACE to select this row." at bounding box center [89, 132] width 13 height 11
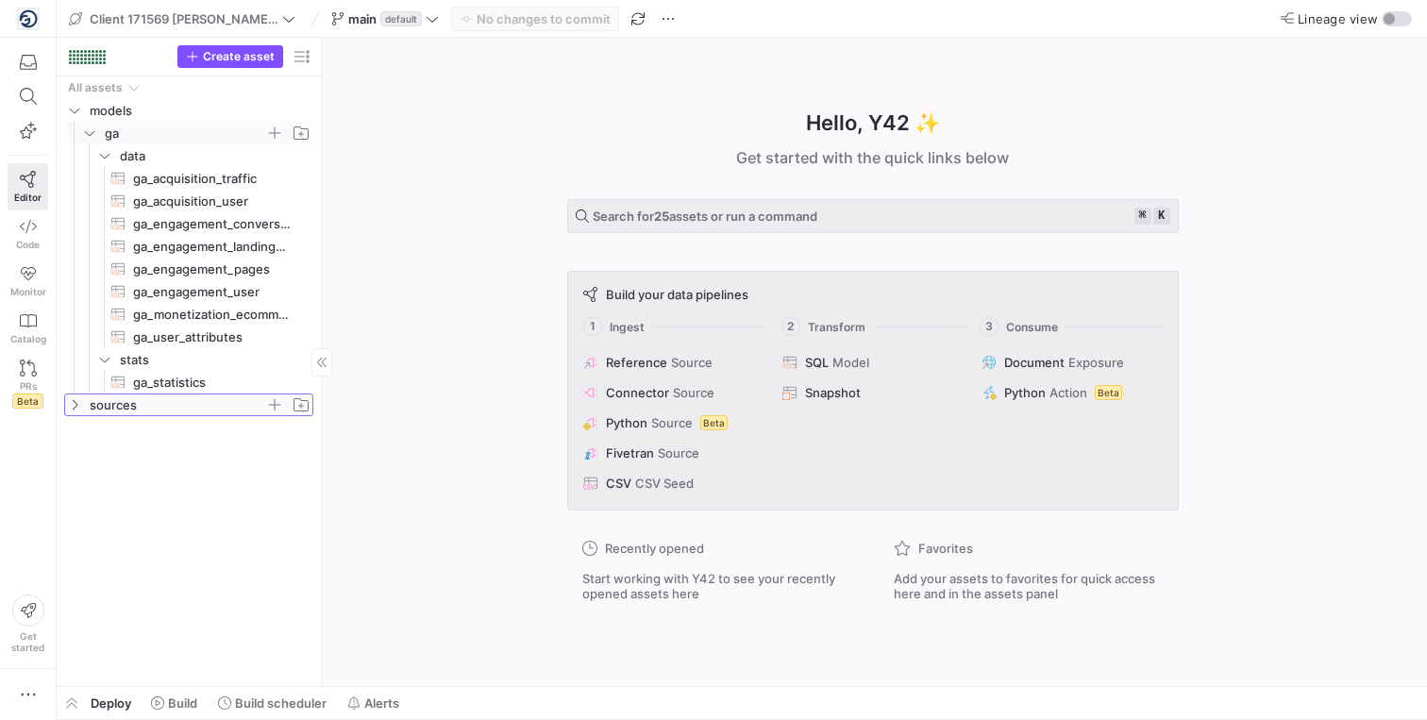
click at [75, 383] on icon "Press SPACE to select this row." at bounding box center [74, 404] width 13 height 11
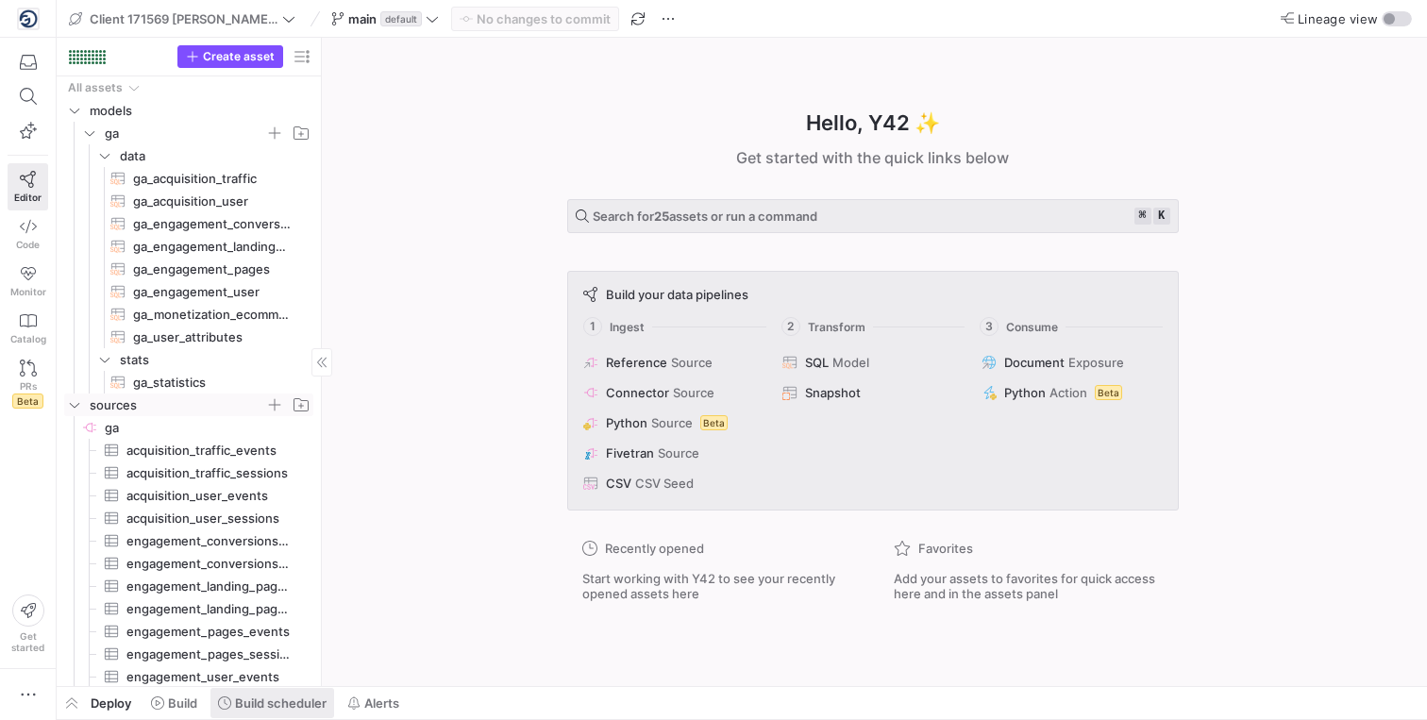
click at [283, 383] on span at bounding box center [272, 703] width 124 height 30
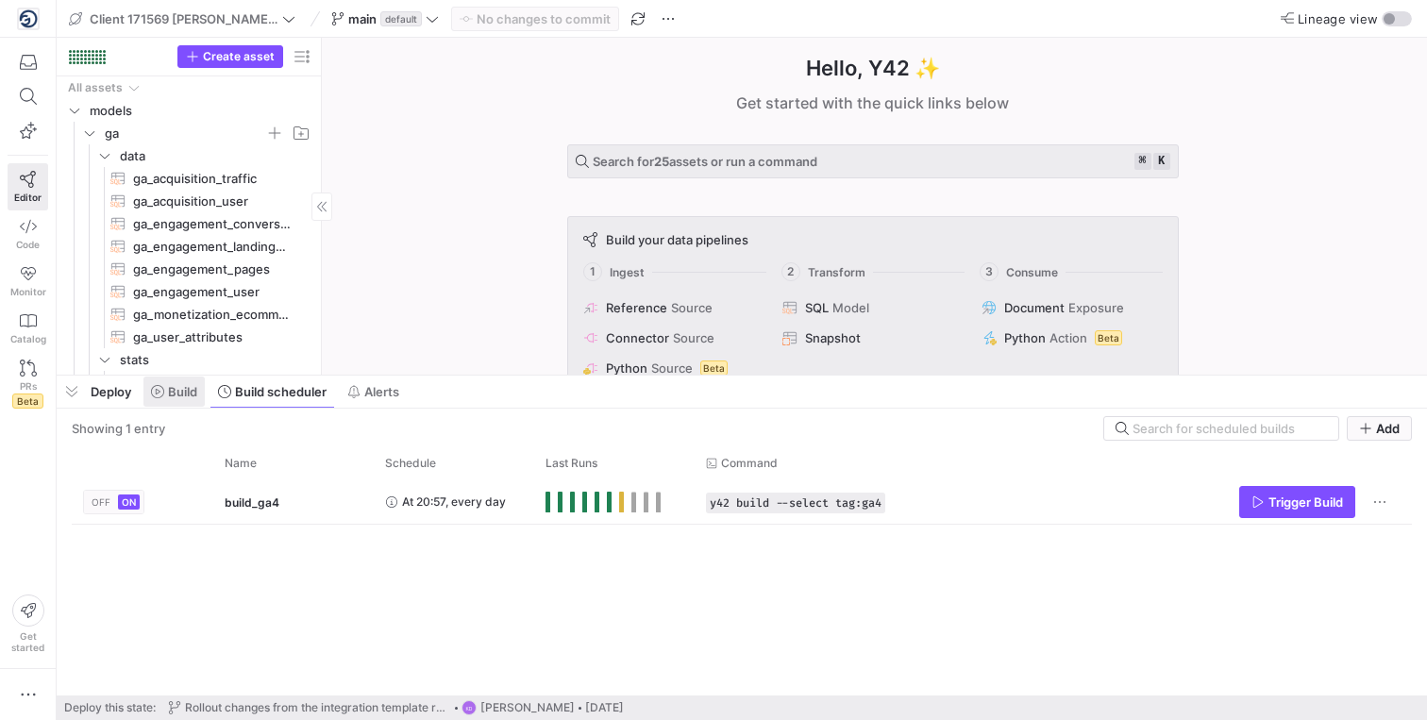
click at [172, 383] on span "Build" at bounding box center [182, 391] width 29 height 15
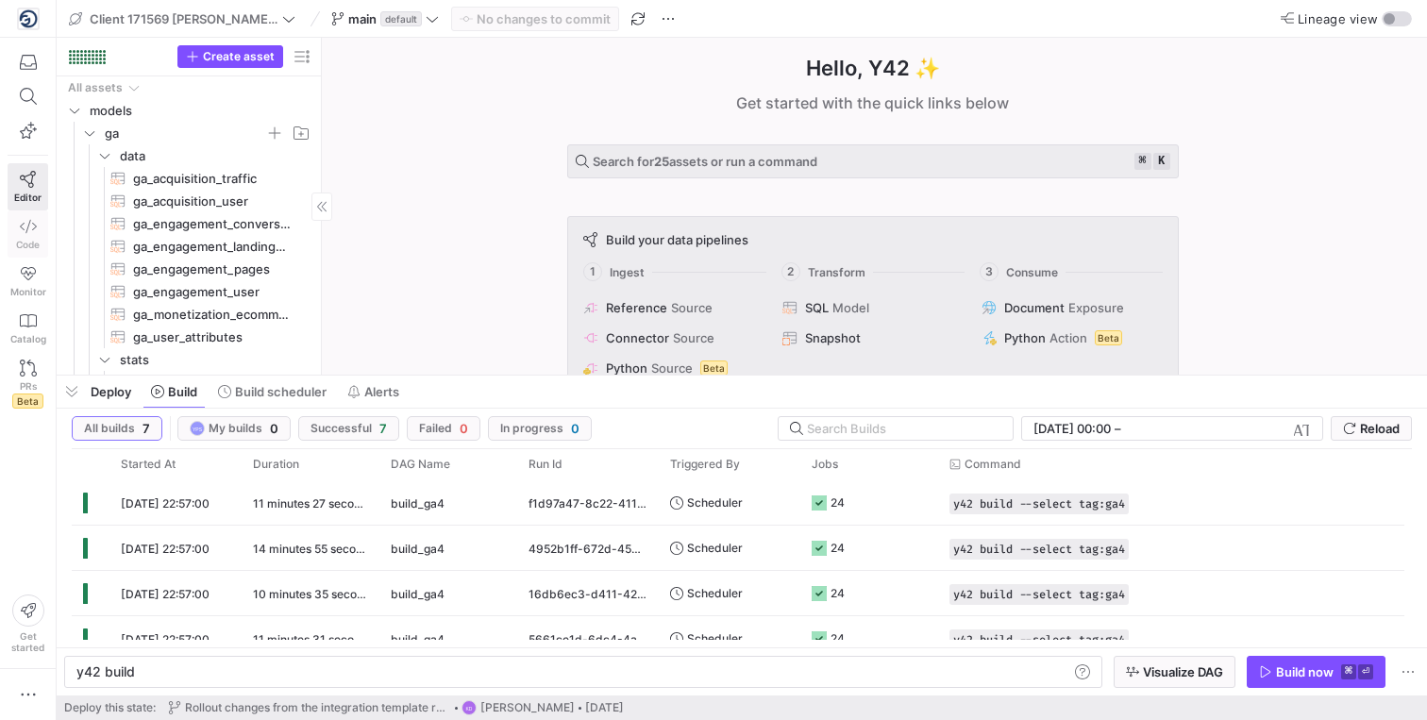
click at [29, 231] on icon at bounding box center [28, 226] width 17 height 17
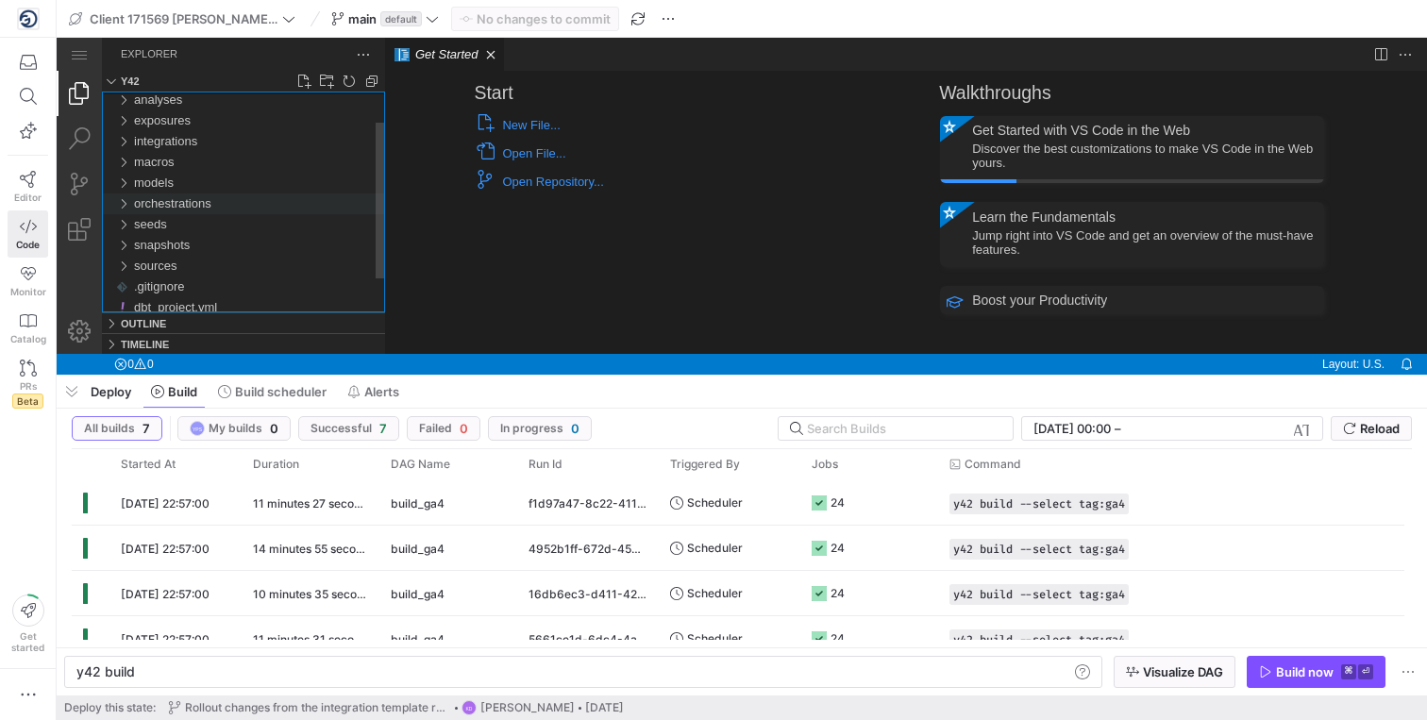
click at [120, 200] on div "orchestrations" at bounding box center [123, 203] width 28 height 21
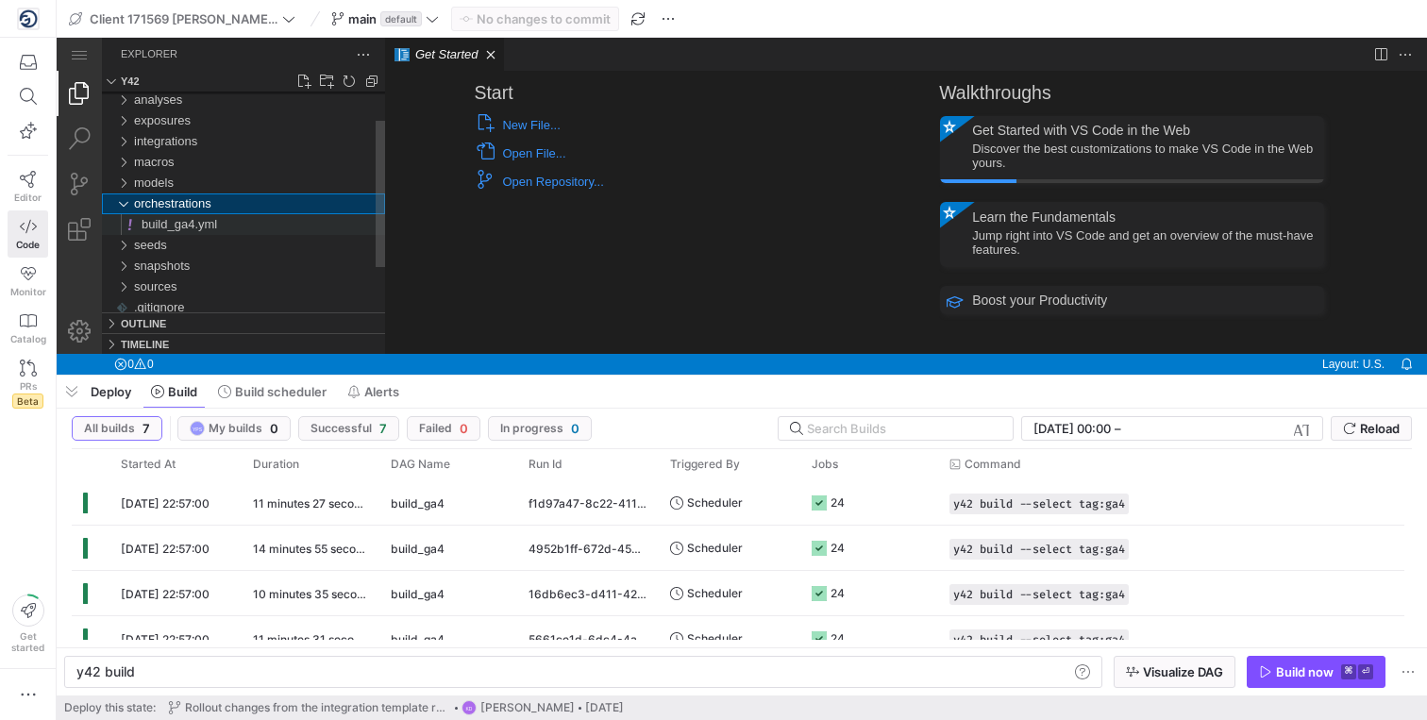
click at [201, 220] on span "build_ga4.yml" at bounding box center [179, 224] width 75 height 14
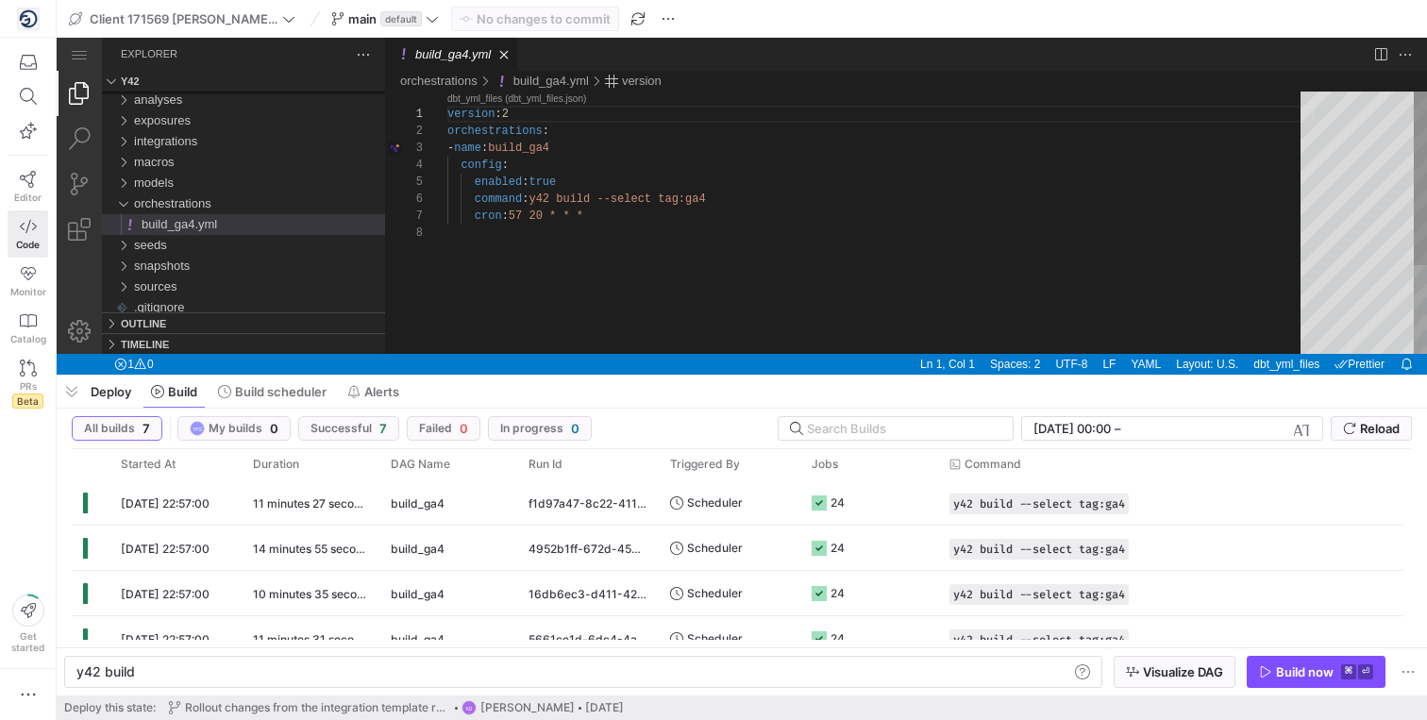
click at [642, 221] on div "version : 2 orchestrations : - name : build_ga4 config : enabled : true command…" at bounding box center [880, 289] width 866 height 395
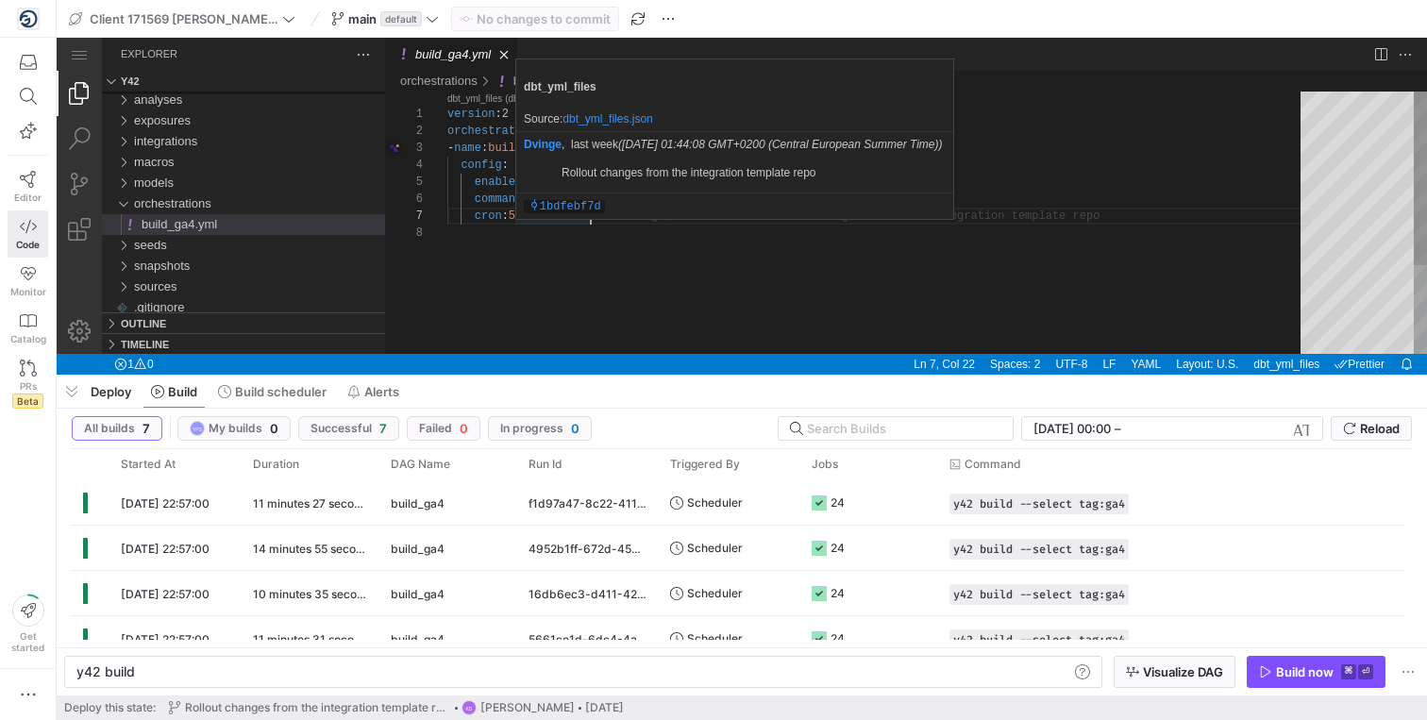
click at [572, 213] on code "1bdfebf7d" at bounding box center [564, 206] width 81 height 13
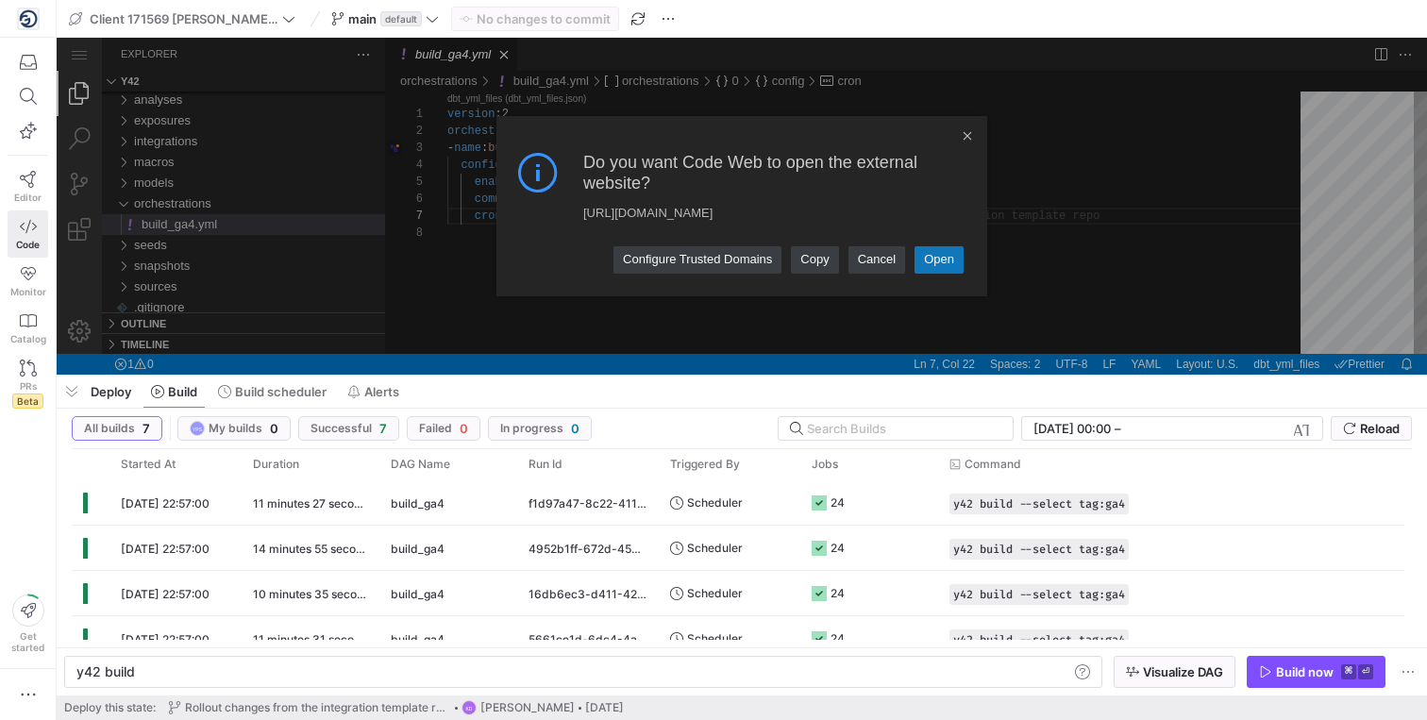
click at [963, 264] on link "Open" at bounding box center [938, 259] width 49 height 26
